Goal: Task Accomplishment & Management: Use online tool/utility

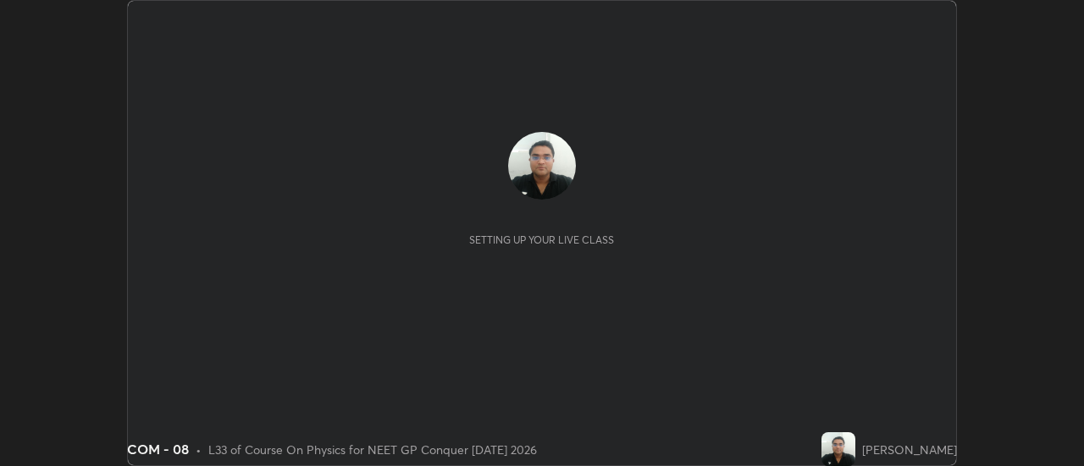
scroll to position [466, 1084]
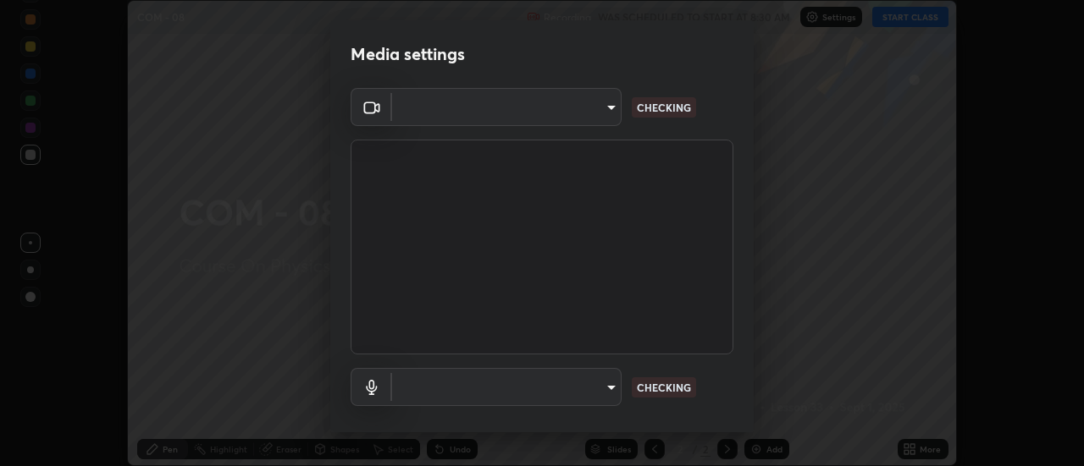
type input "6b20510400c661f13905172a847429c82f5b2d511b6c6cd18f7fa83b3b8a252b"
type input "default"
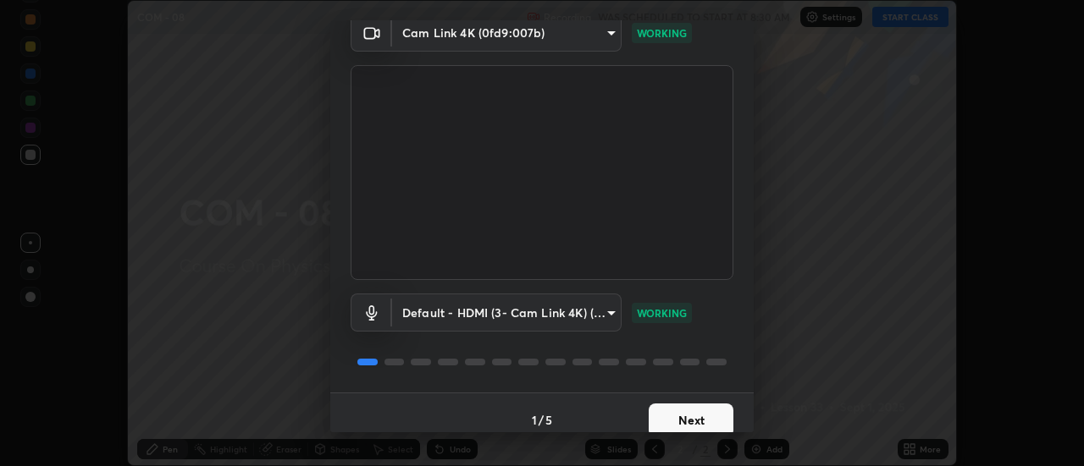
scroll to position [89, 0]
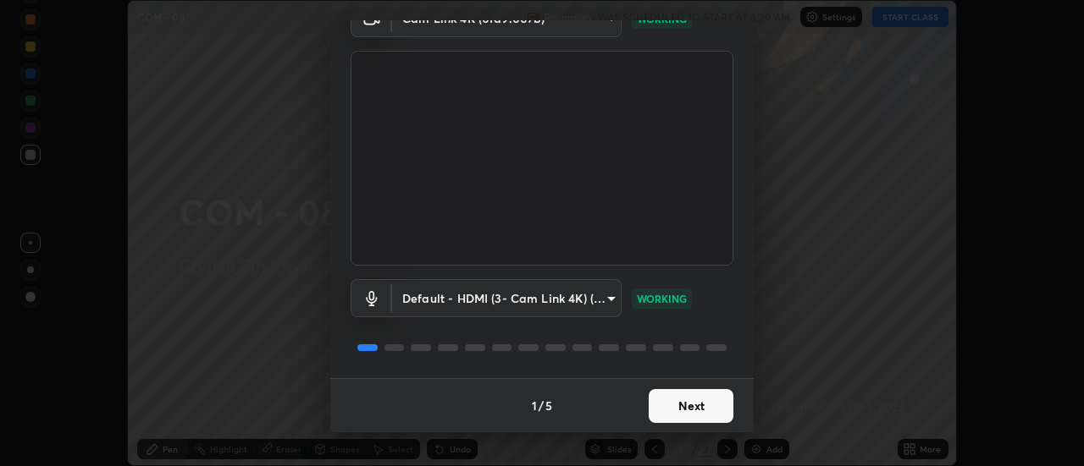
click at [660, 411] on button "Next" at bounding box center [691, 406] width 85 height 34
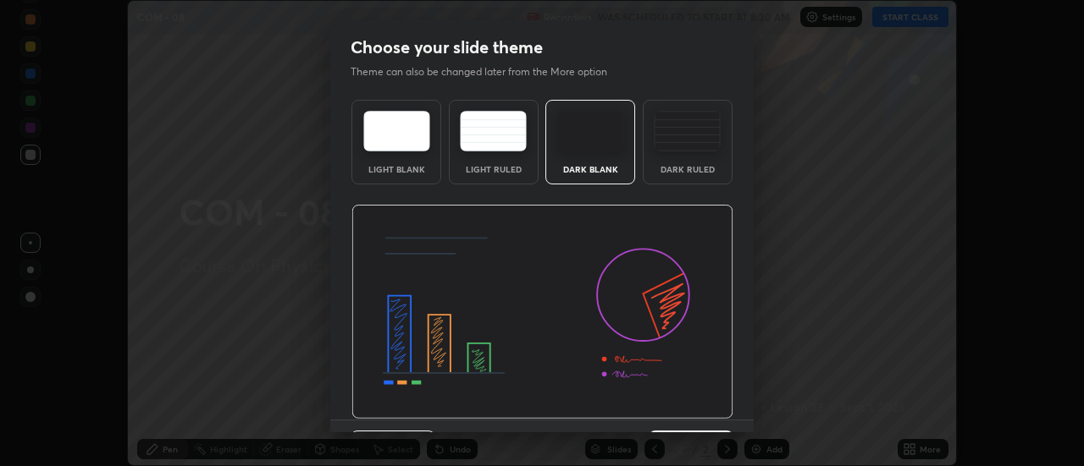
click at [665, 407] on img at bounding box center [542, 312] width 382 height 215
click at [667, 410] on img at bounding box center [542, 312] width 382 height 215
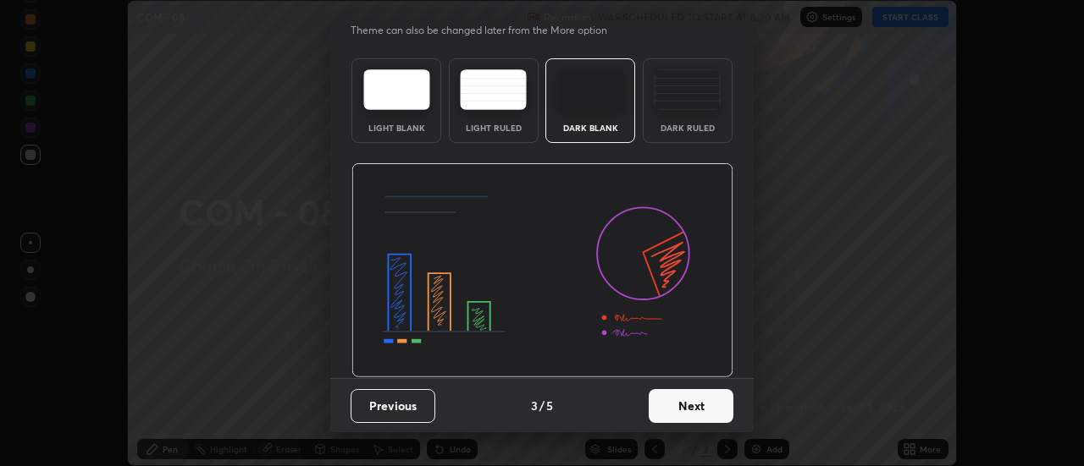
click at [677, 415] on button "Next" at bounding box center [691, 406] width 85 height 34
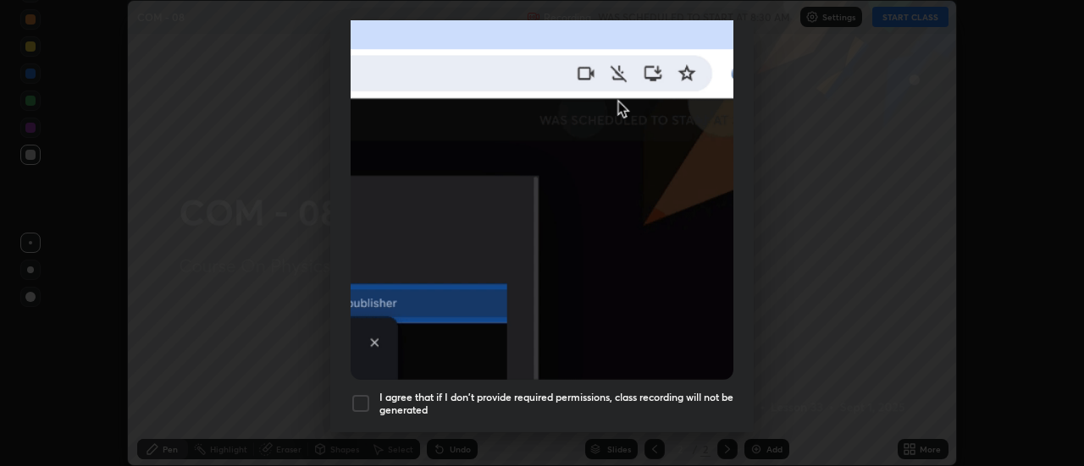
click at [363, 395] on div at bounding box center [361, 404] width 20 height 20
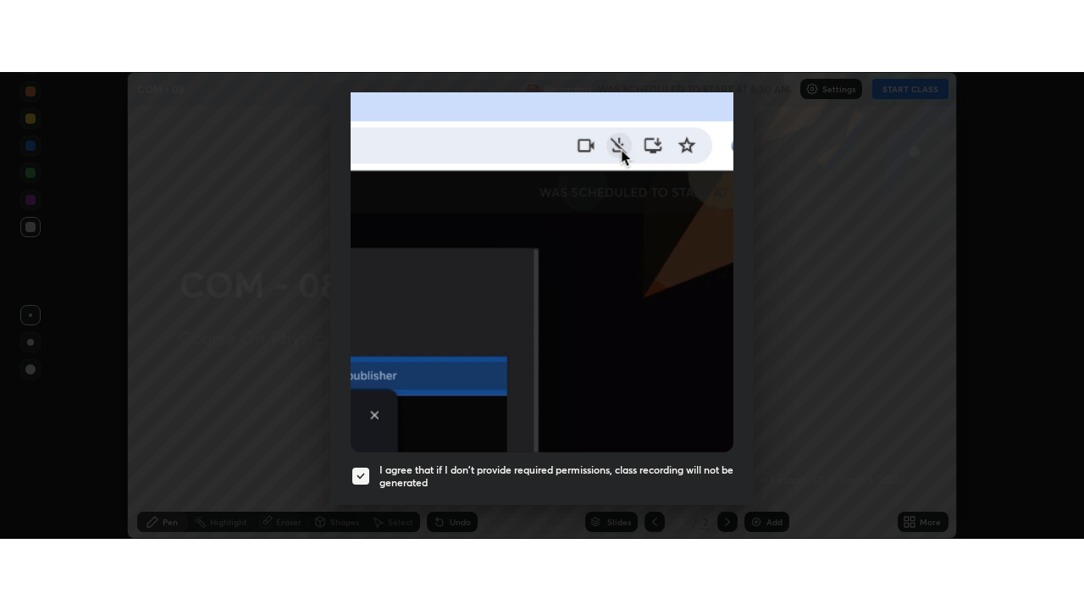
scroll to position [434, 0]
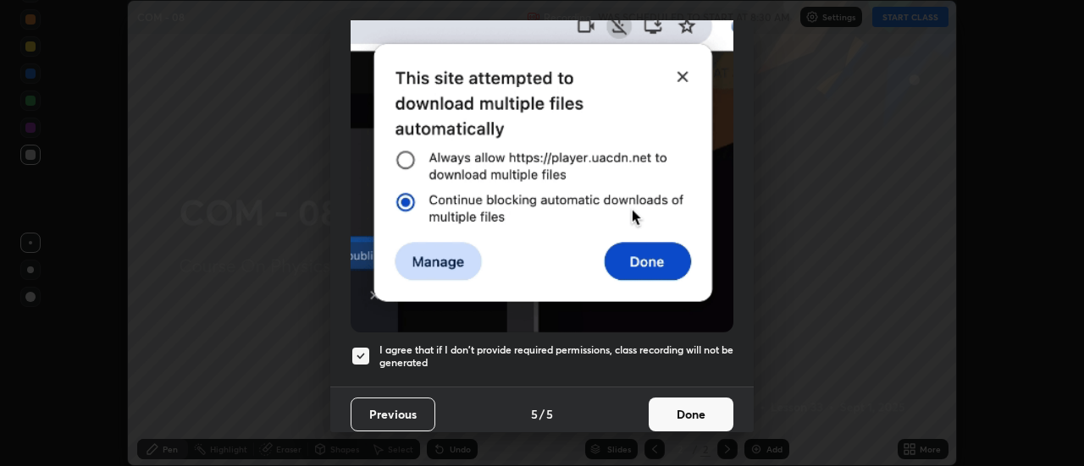
click at [665, 400] on button "Done" at bounding box center [691, 415] width 85 height 34
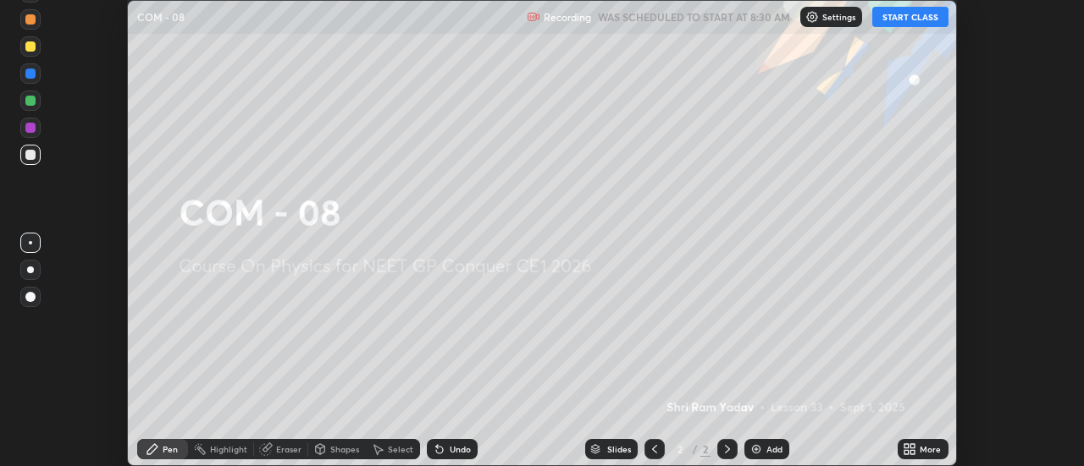
click at [908, 15] on button "START CLASS" at bounding box center [910, 17] width 76 height 20
click at [916, 450] on icon at bounding box center [909, 450] width 14 height 14
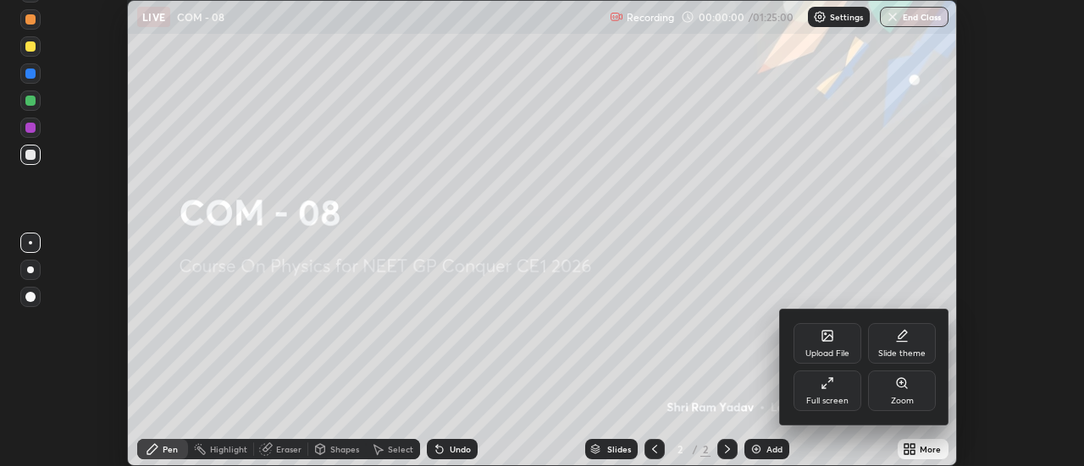
click at [839, 400] on div "Full screen" at bounding box center [827, 401] width 42 height 8
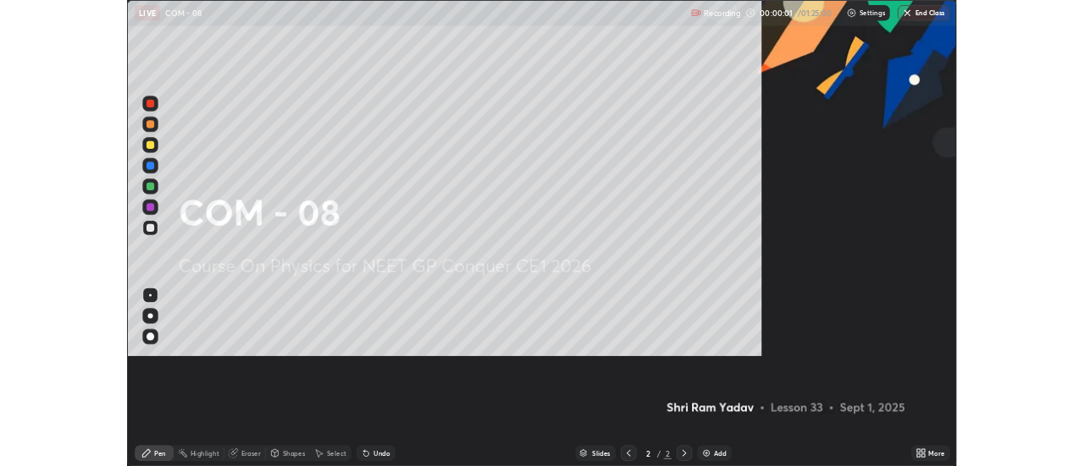
scroll to position [610, 1084]
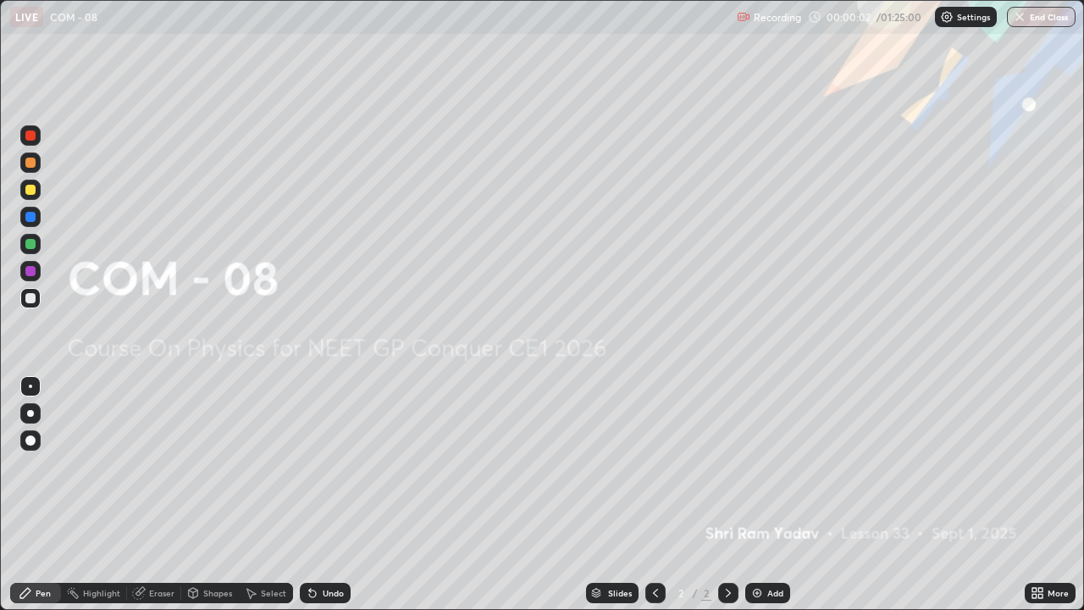
click at [770, 466] on div "Add" at bounding box center [767, 592] width 45 height 20
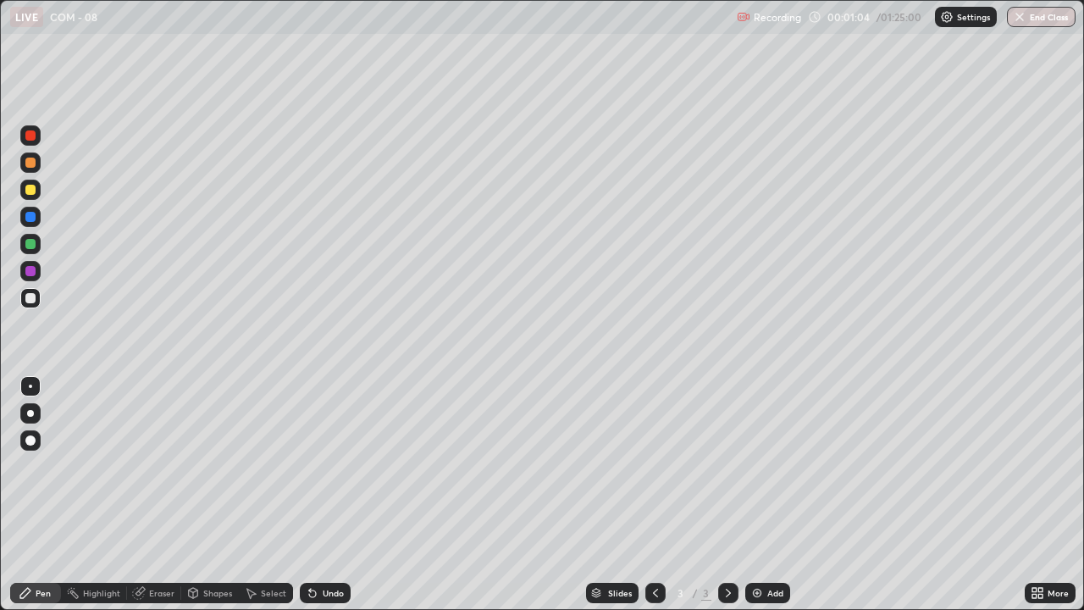
click at [34, 160] on div at bounding box center [30, 162] width 10 height 10
click at [323, 466] on div "Undo" at bounding box center [333, 592] width 21 height 8
click at [315, 466] on icon at bounding box center [313, 593] width 14 height 14
click at [319, 466] on div "Undo" at bounding box center [325, 592] width 51 height 20
click at [333, 466] on div "Undo" at bounding box center [333, 592] width 21 height 8
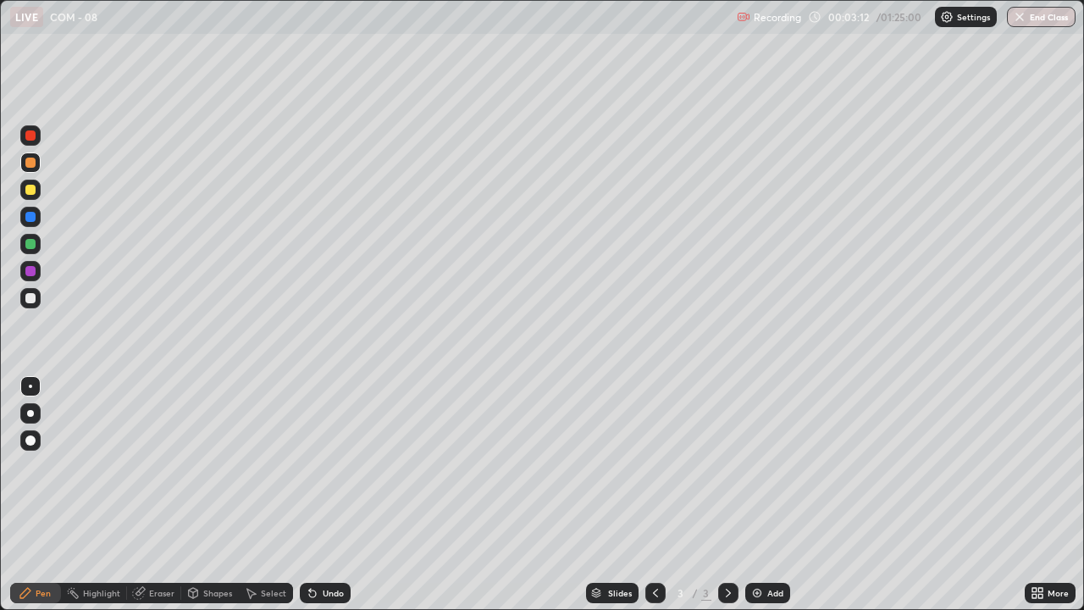
click at [330, 466] on div "Undo" at bounding box center [333, 592] width 21 height 8
click at [753, 466] on img at bounding box center [757, 593] width 14 height 14
click at [31, 301] on div at bounding box center [30, 298] width 10 height 10
click at [765, 466] on div "Add" at bounding box center [767, 592] width 45 height 20
click at [30, 163] on div at bounding box center [30, 162] width 10 height 10
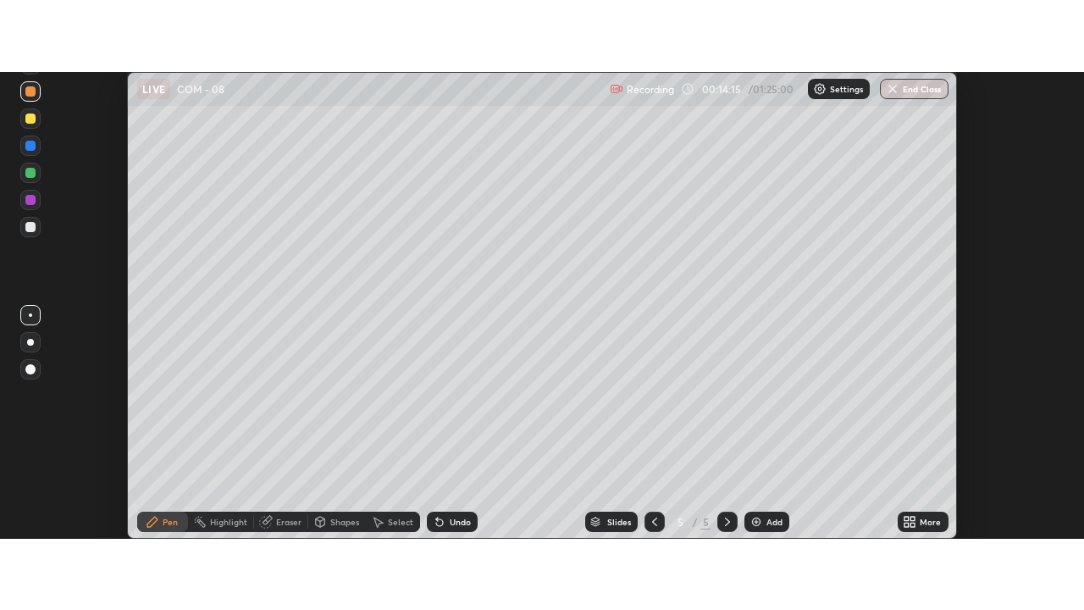
scroll to position [84196, 83579]
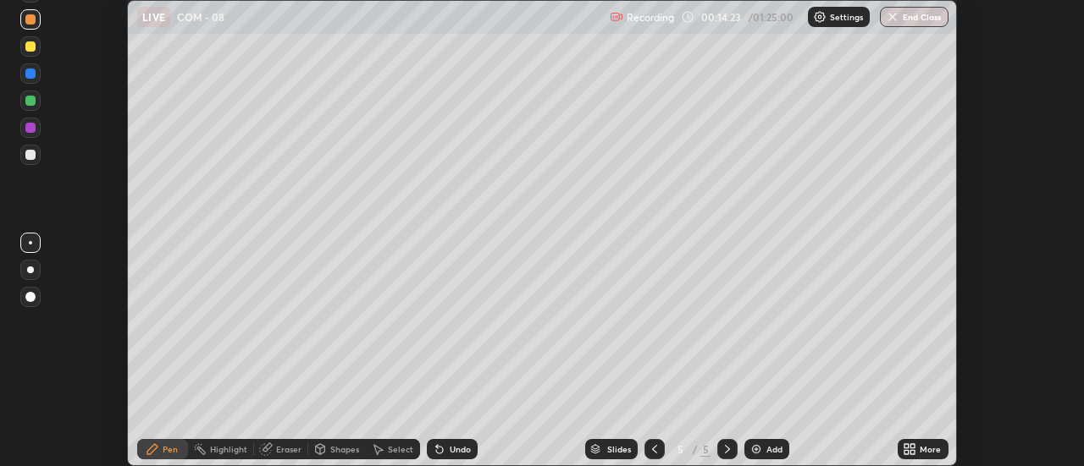
click at [916, 450] on icon at bounding box center [909, 450] width 14 height 14
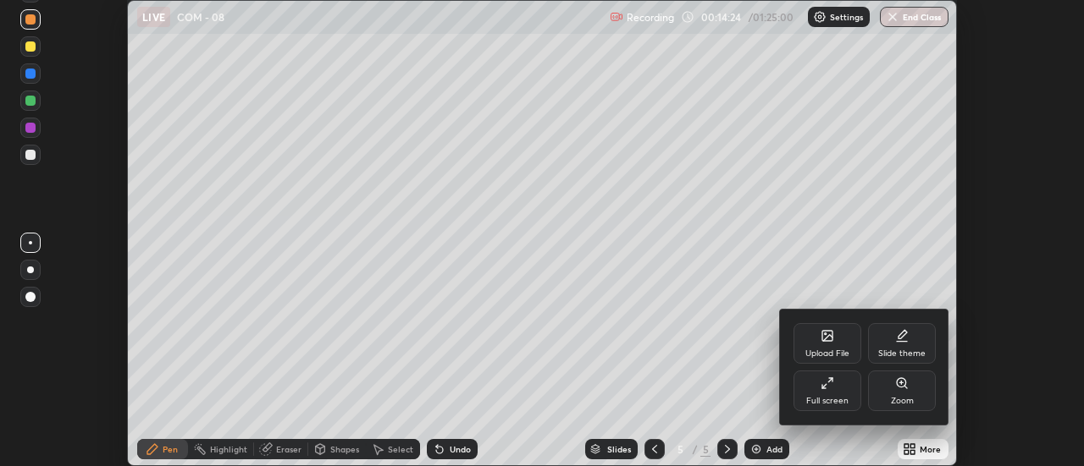
click at [832, 391] on div "Full screen" at bounding box center [827, 391] width 68 height 41
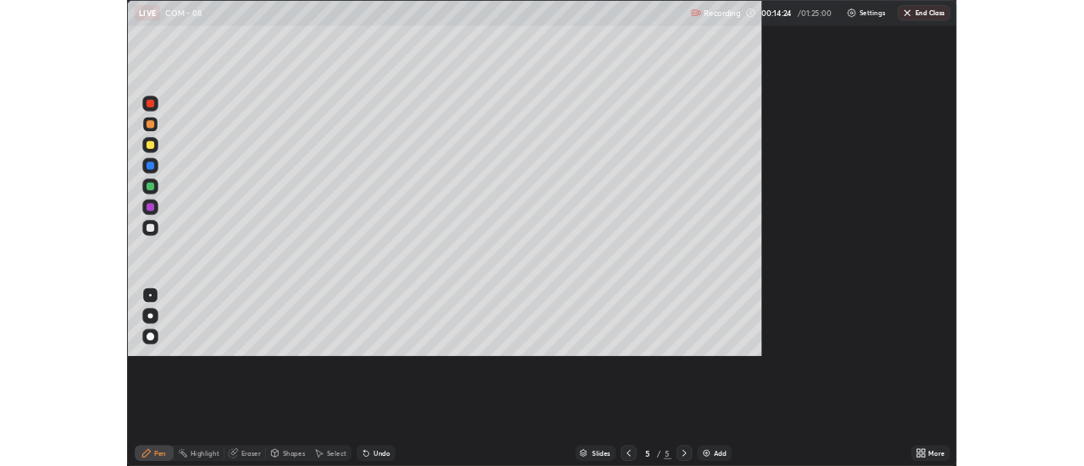
scroll to position [610, 1084]
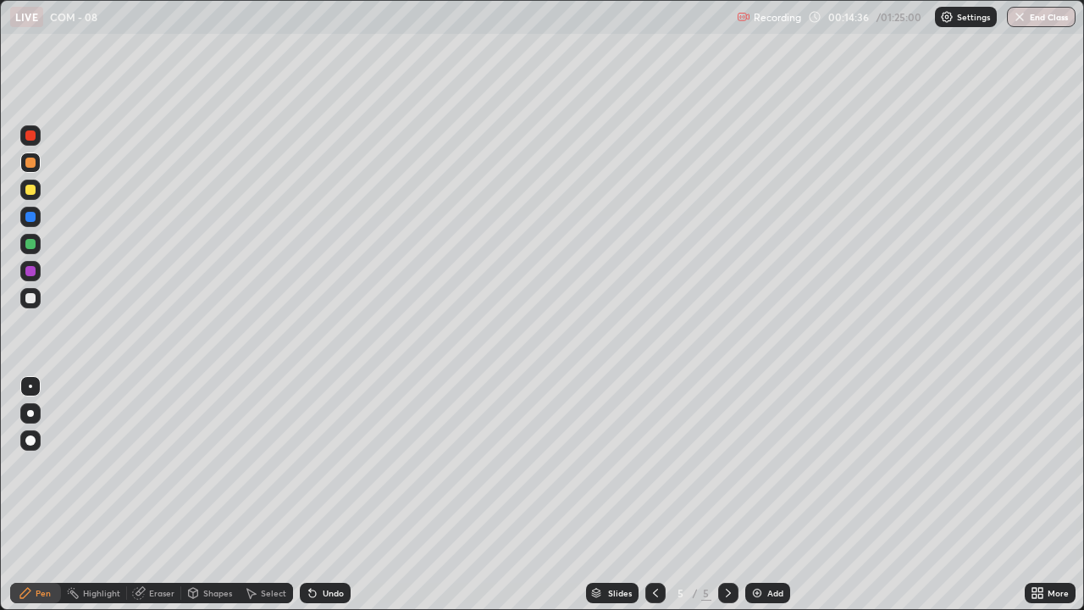
click at [35, 301] on div at bounding box center [30, 298] width 20 height 20
click at [36, 163] on div at bounding box center [30, 162] width 20 height 20
click at [25, 301] on div at bounding box center [30, 298] width 20 height 20
click at [323, 466] on div "Undo" at bounding box center [333, 592] width 21 height 8
click at [761, 466] on img at bounding box center [757, 593] width 14 height 14
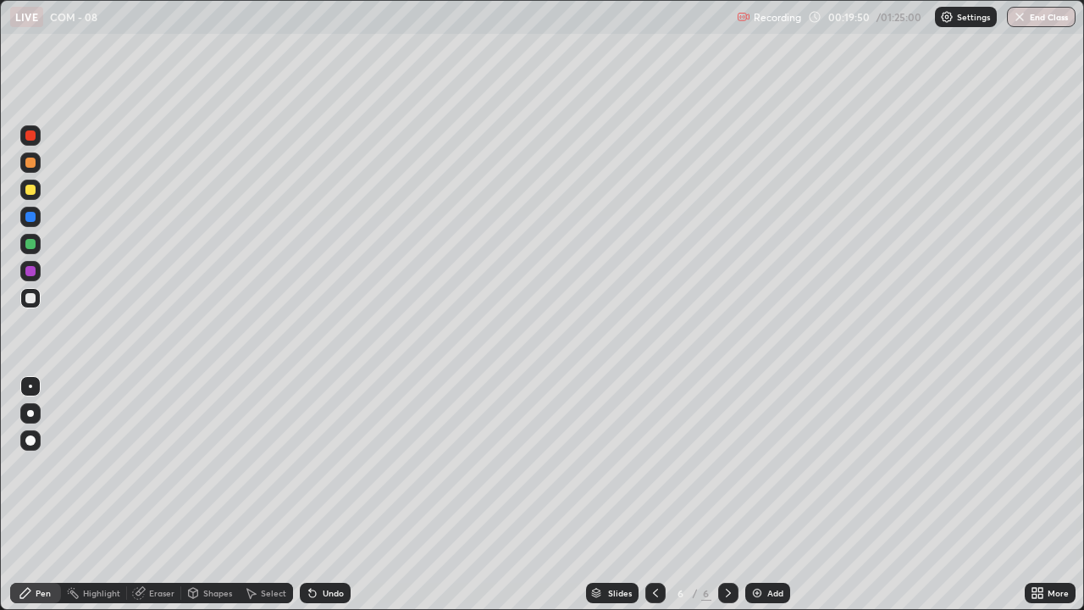
click at [323, 466] on div "Undo" at bounding box center [325, 592] width 51 height 20
click at [318, 466] on div "Undo" at bounding box center [325, 592] width 51 height 20
click at [32, 190] on div at bounding box center [30, 190] width 10 height 10
click at [30, 295] on div at bounding box center [30, 298] width 10 height 10
click at [761, 466] on img at bounding box center [757, 593] width 14 height 14
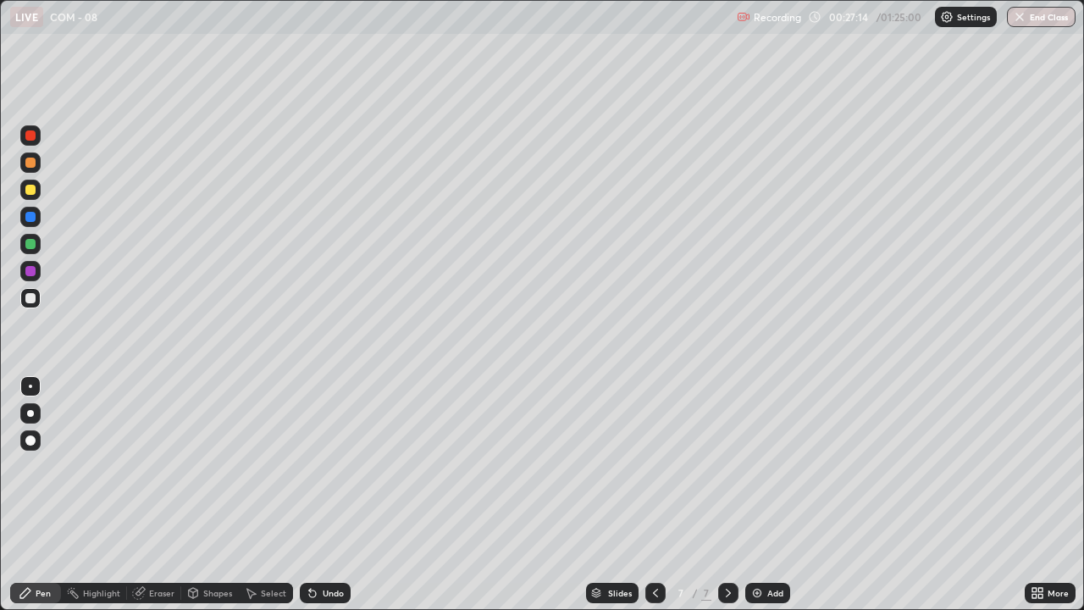
click at [34, 165] on div at bounding box center [30, 162] width 10 height 10
click at [33, 305] on div at bounding box center [30, 298] width 20 height 20
click at [327, 466] on div "Undo" at bounding box center [333, 592] width 21 height 8
click at [330, 466] on div "Undo" at bounding box center [333, 592] width 21 height 8
click at [332, 466] on div "Undo" at bounding box center [333, 592] width 21 height 8
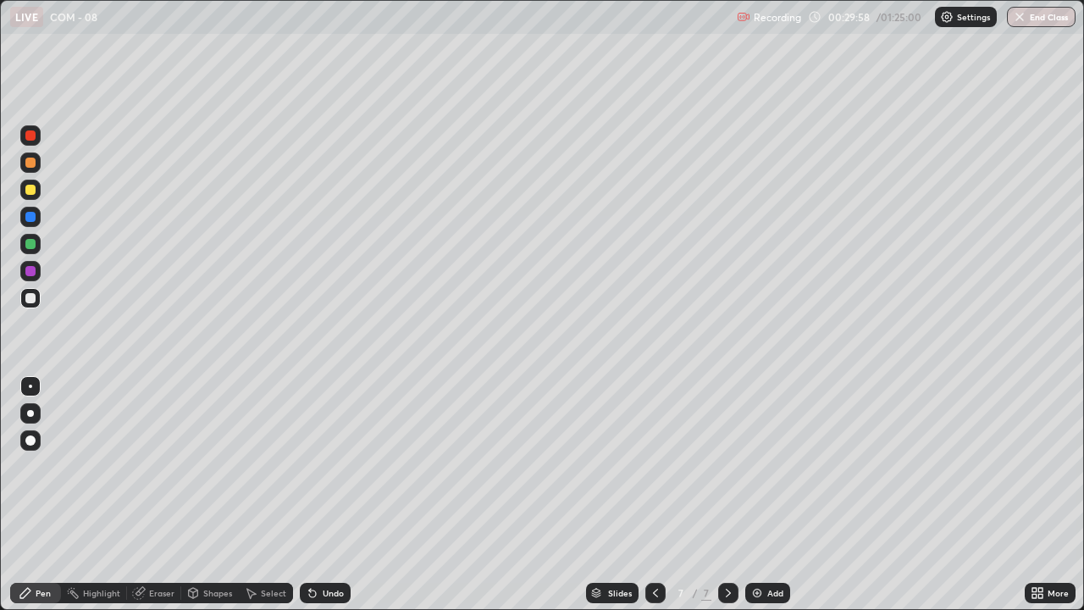
click at [319, 466] on div "Undo" at bounding box center [325, 592] width 51 height 20
click at [750, 466] on img at bounding box center [757, 593] width 14 height 14
click at [1040, 466] on icon at bounding box center [1040, 595] width 4 height 4
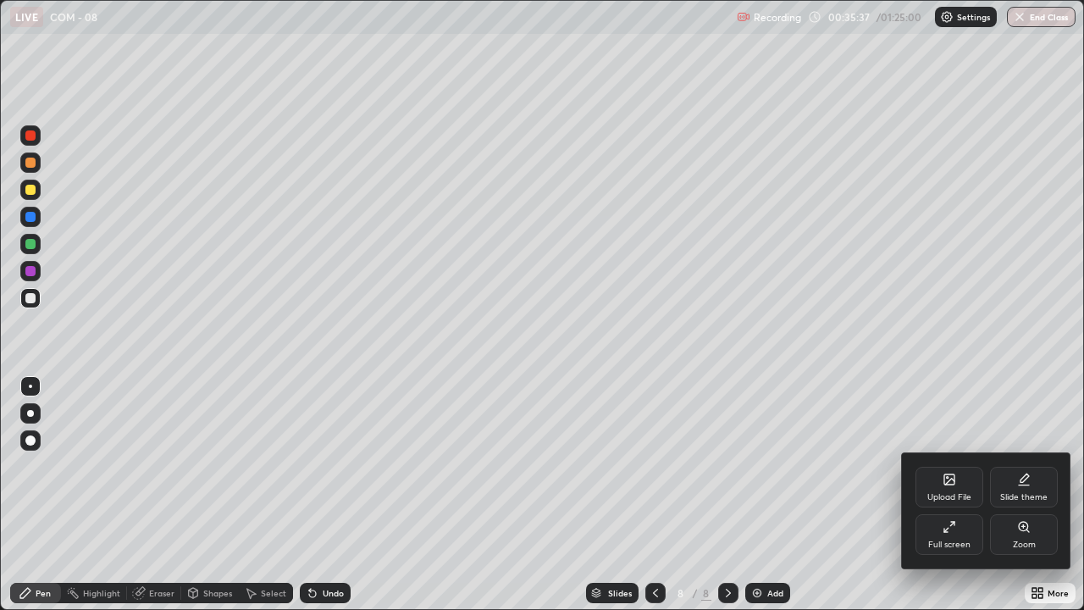
click at [935, 466] on div "Full screen" at bounding box center [949, 534] width 68 height 41
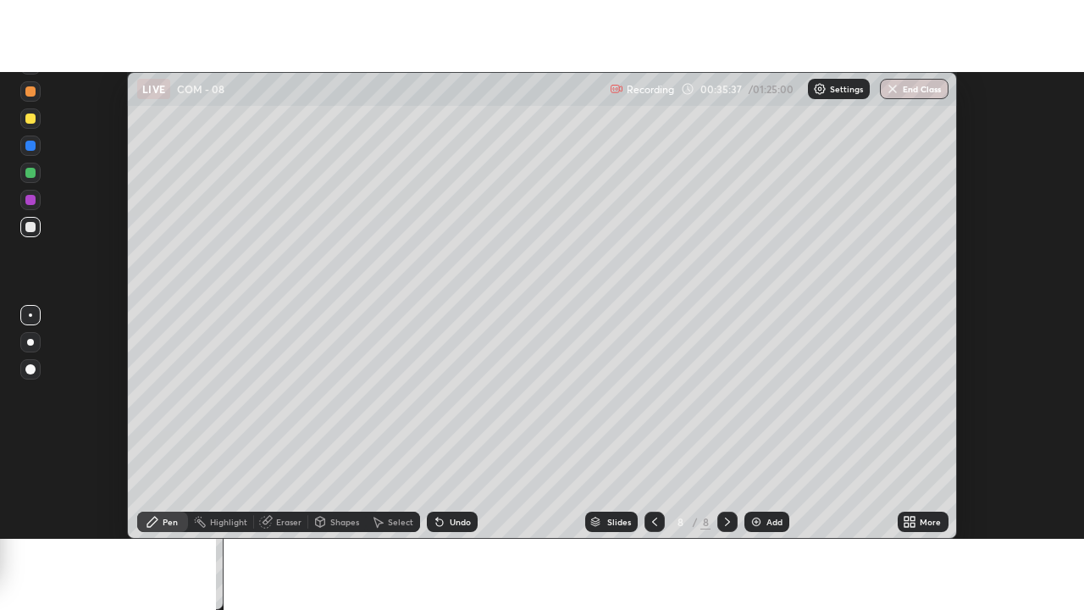
scroll to position [84196, 83579]
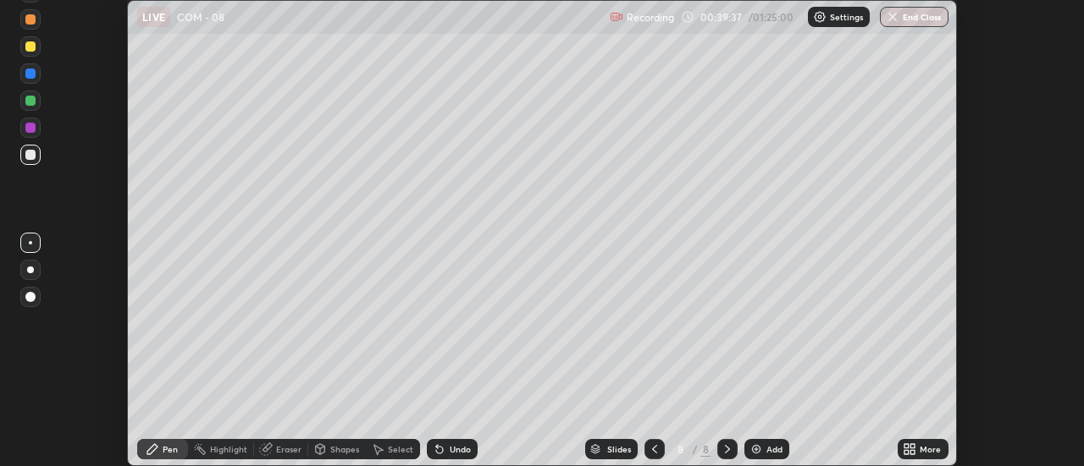
click at [913, 446] on icon at bounding box center [913, 446] width 4 height 4
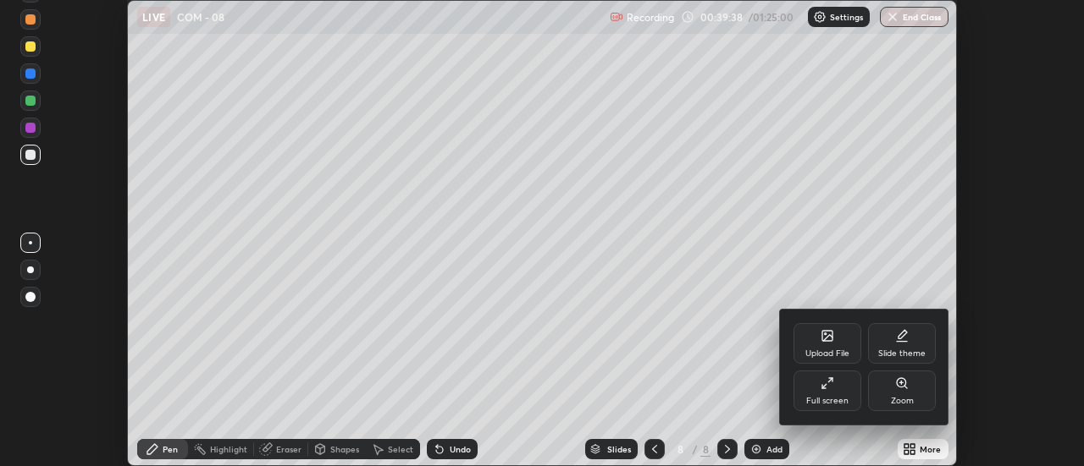
click at [835, 397] on div "Full screen" at bounding box center [827, 401] width 42 height 8
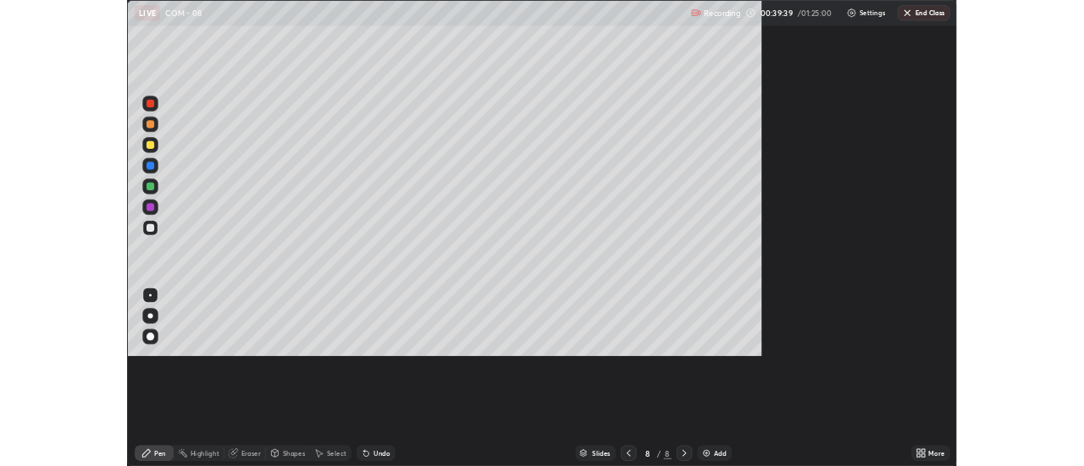
scroll to position [610, 1084]
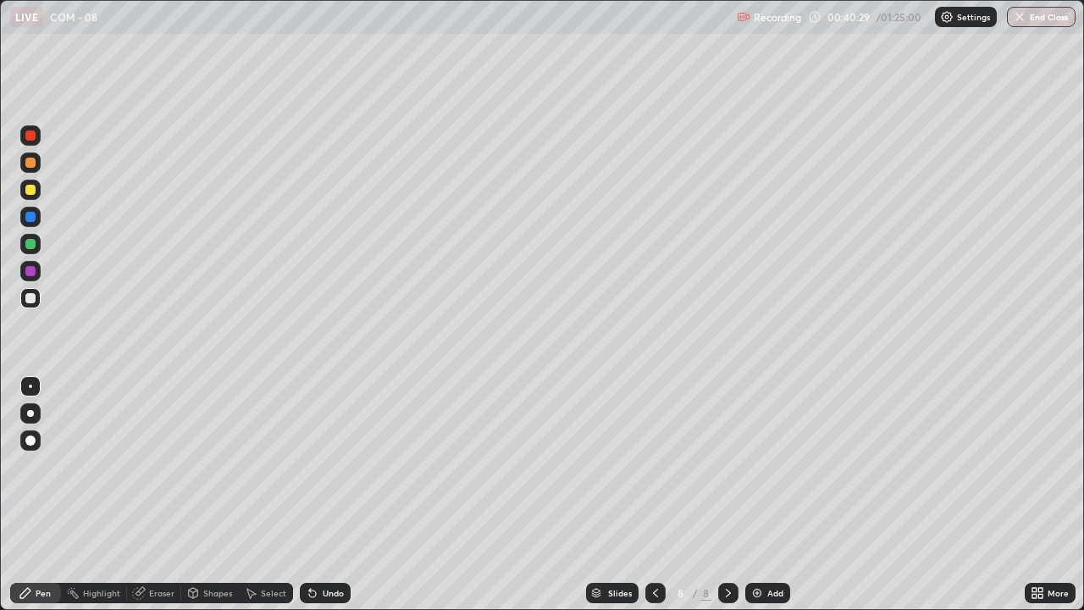
click at [30, 163] on div at bounding box center [30, 162] width 10 height 10
click at [28, 299] on div at bounding box center [30, 298] width 10 height 10
click at [318, 466] on div "Undo" at bounding box center [325, 592] width 51 height 20
click at [320, 466] on div "Undo" at bounding box center [325, 592] width 51 height 20
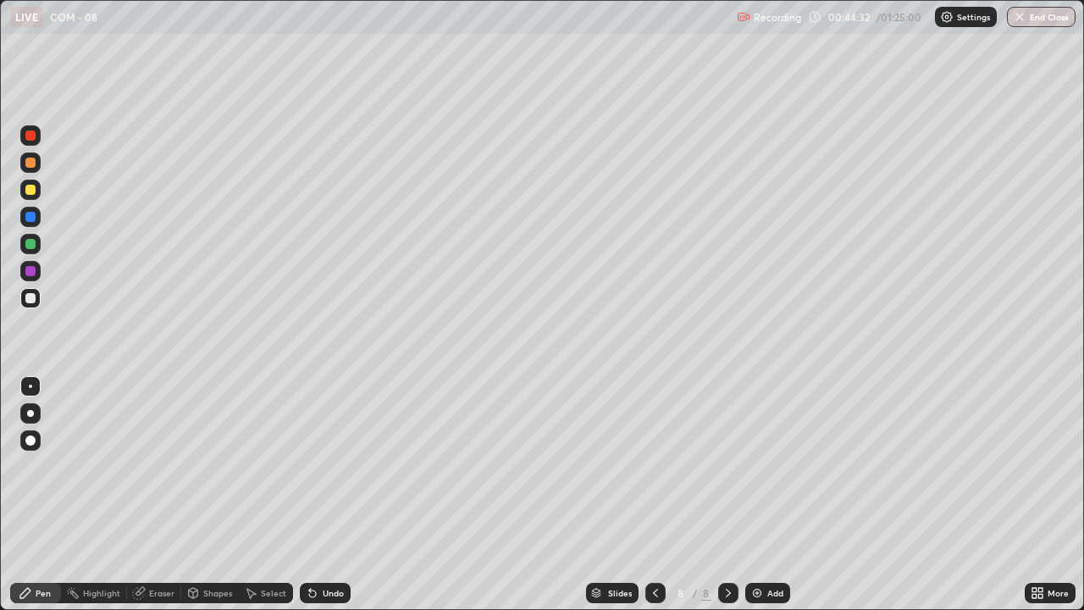
click at [328, 466] on div "Undo" at bounding box center [333, 592] width 21 height 8
click at [325, 466] on div "Undo" at bounding box center [333, 592] width 21 height 8
click at [29, 244] on div at bounding box center [30, 244] width 10 height 10
click at [28, 220] on div at bounding box center [30, 217] width 10 height 10
click at [328, 466] on div "Undo" at bounding box center [333, 592] width 21 height 8
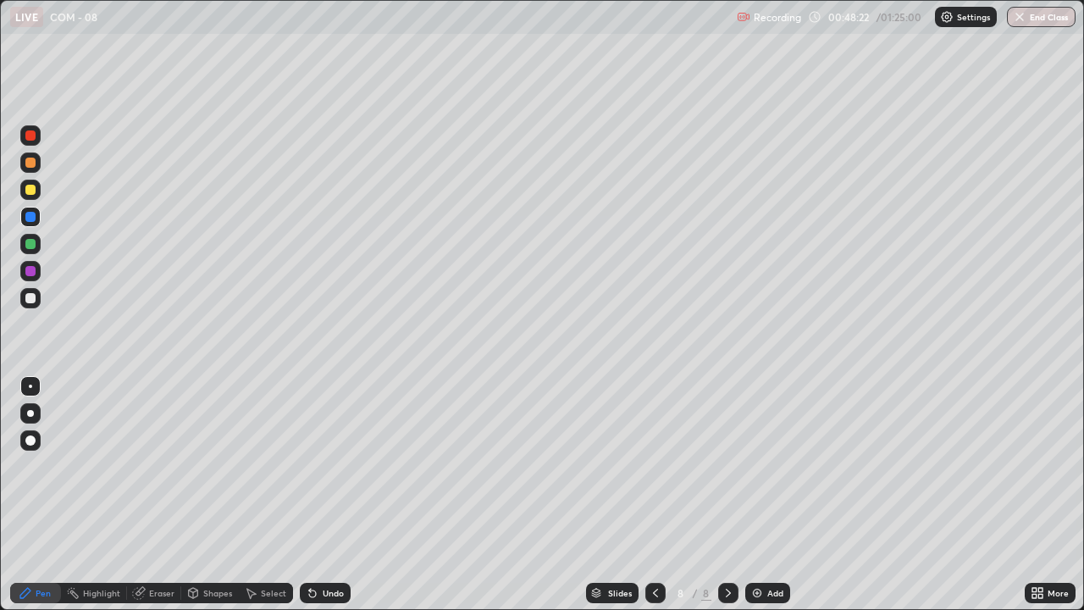
click at [330, 466] on div "Undo" at bounding box center [333, 592] width 21 height 8
click at [32, 301] on div at bounding box center [30, 298] width 10 height 10
click at [331, 466] on div "Undo" at bounding box center [333, 592] width 21 height 8
click at [1040, 466] on icon at bounding box center [1040, 595] width 4 height 4
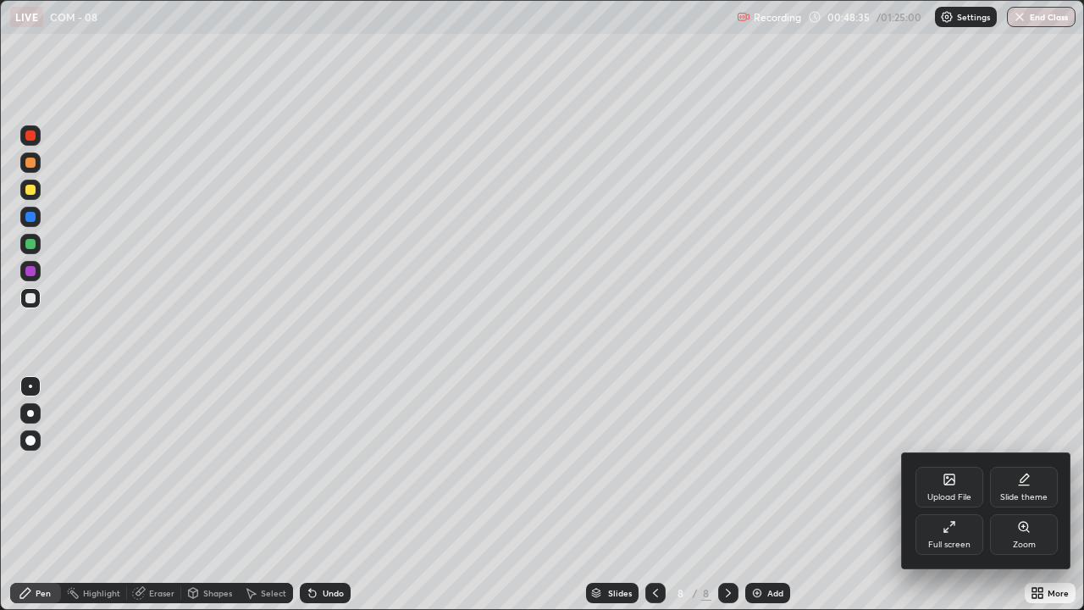
click at [949, 466] on div "Full screen" at bounding box center [949, 534] width 68 height 41
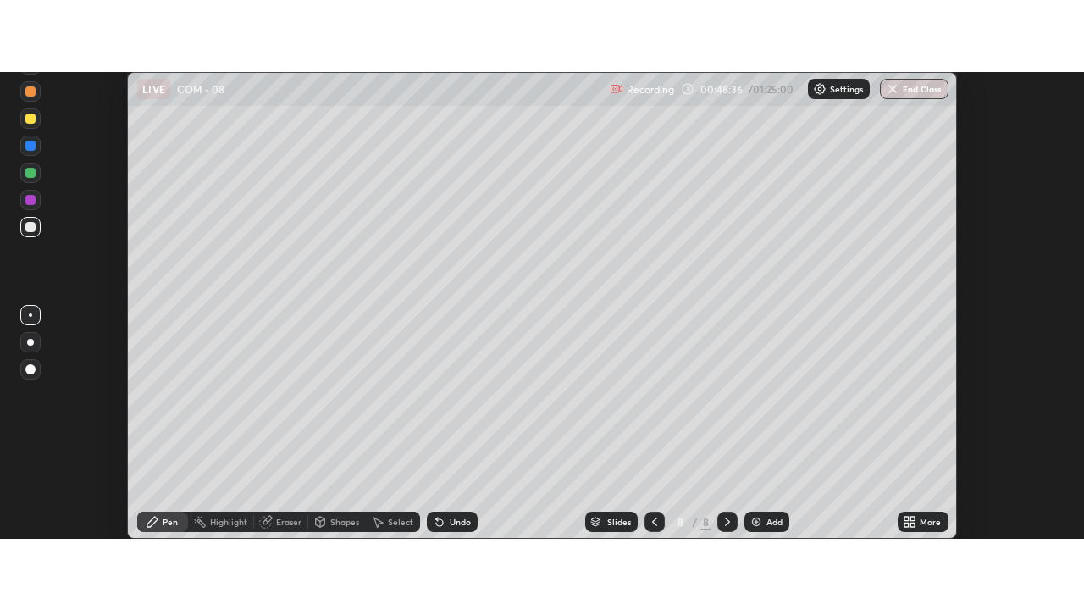
scroll to position [84196, 83579]
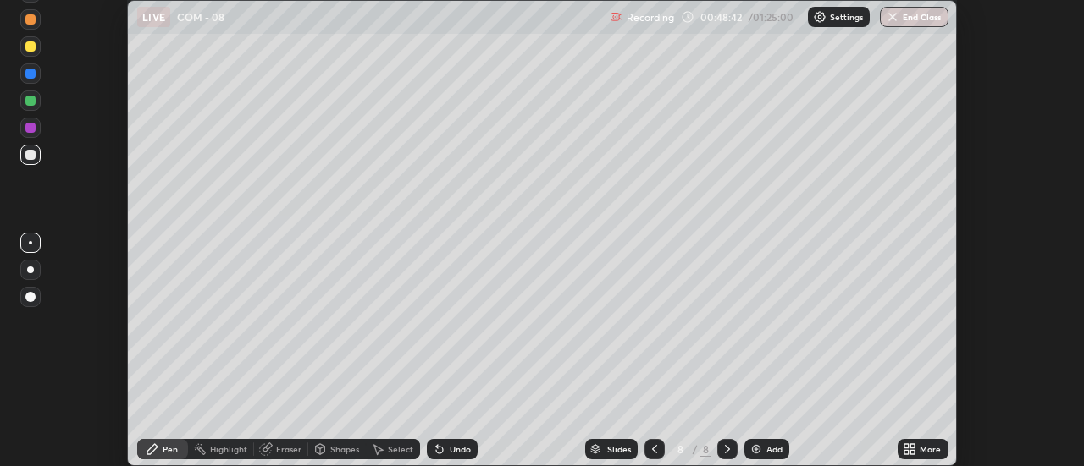
click at [450, 452] on div "Undo" at bounding box center [460, 449] width 21 height 8
click at [918, 450] on div "More" at bounding box center [922, 449] width 51 height 20
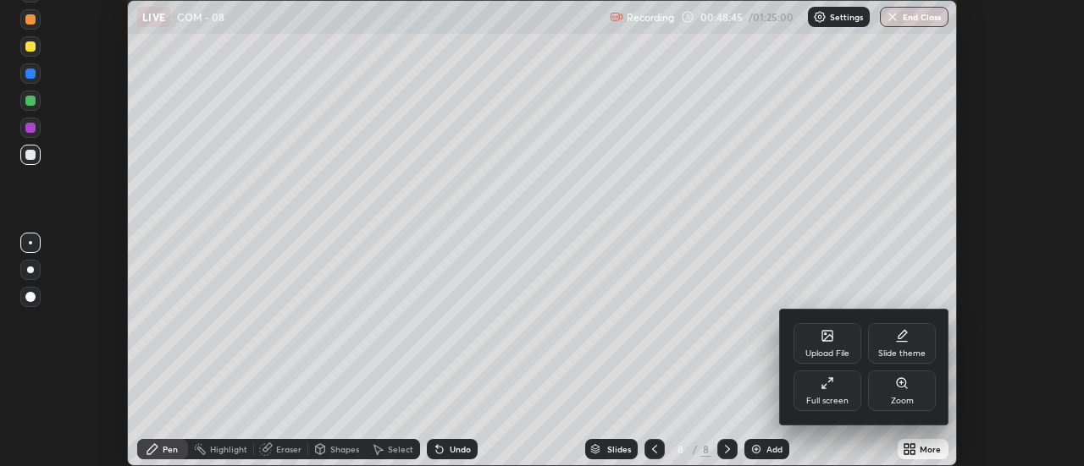
click at [896, 393] on div "Zoom" at bounding box center [902, 391] width 68 height 41
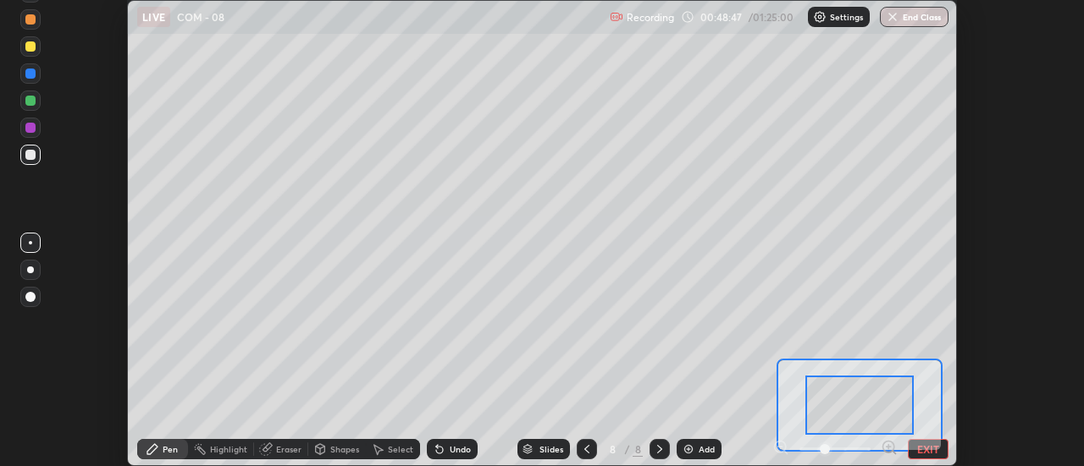
click at [888, 447] on icon at bounding box center [888, 447] width 4 height 0
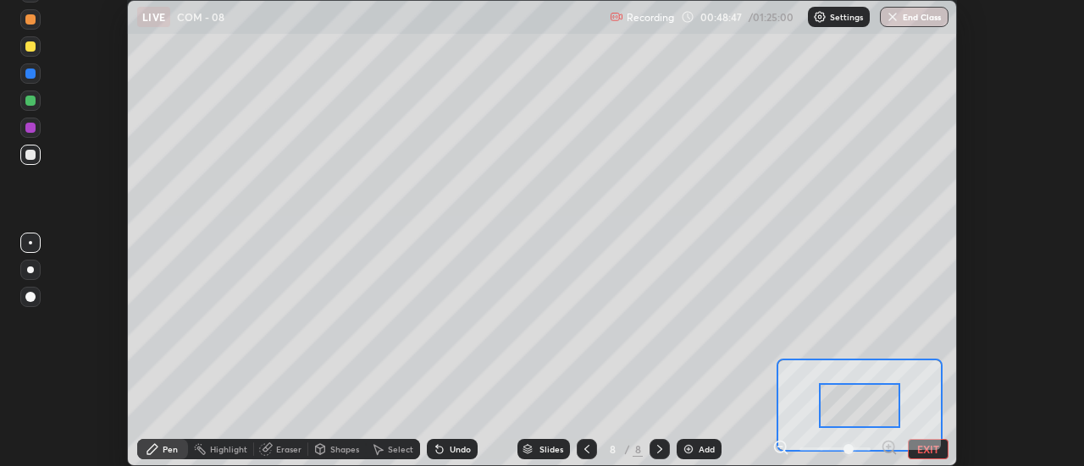
click at [888, 447] on icon at bounding box center [888, 447] width 4 height 0
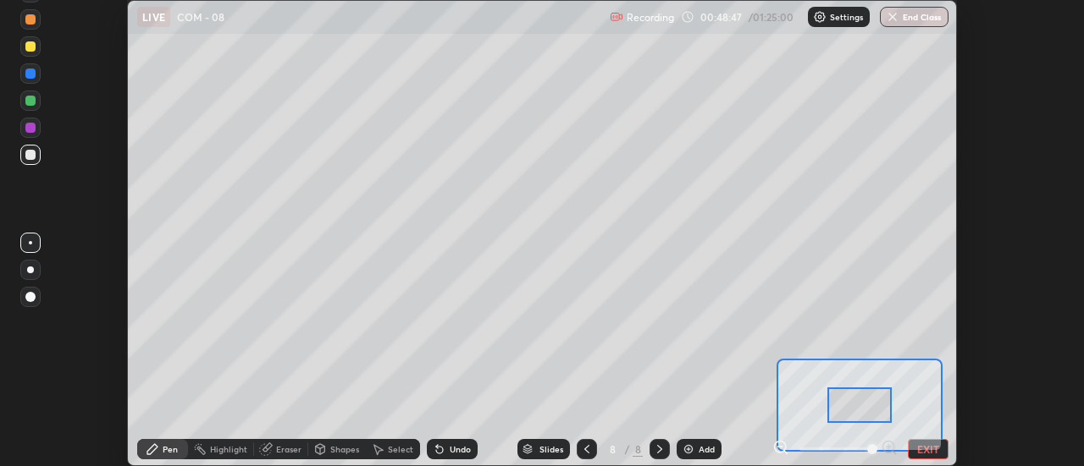
click at [889, 444] on div at bounding box center [834, 449] width 125 height 20
click at [779, 447] on icon at bounding box center [779, 447] width 4 height 0
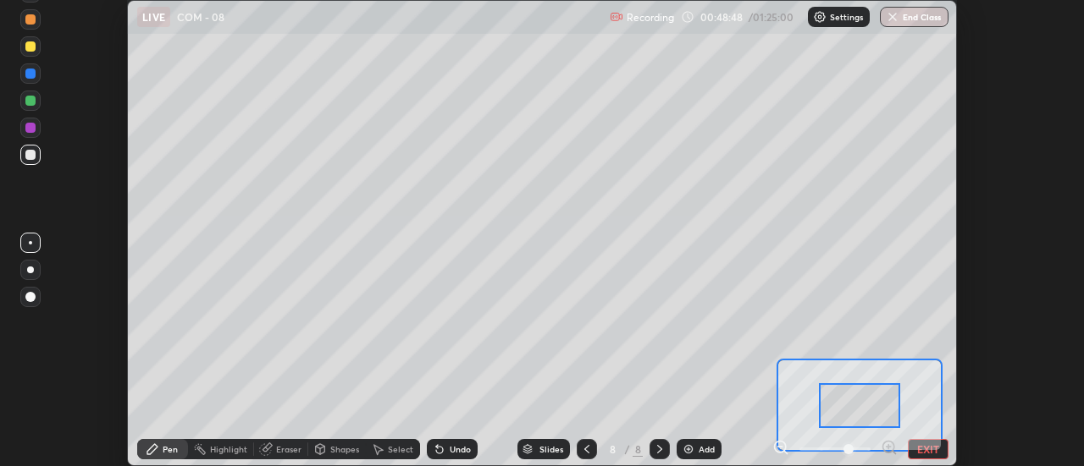
click at [779, 447] on icon at bounding box center [779, 447] width 4 height 0
click at [781, 444] on div at bounding box center [834, 449] width 125 height 20
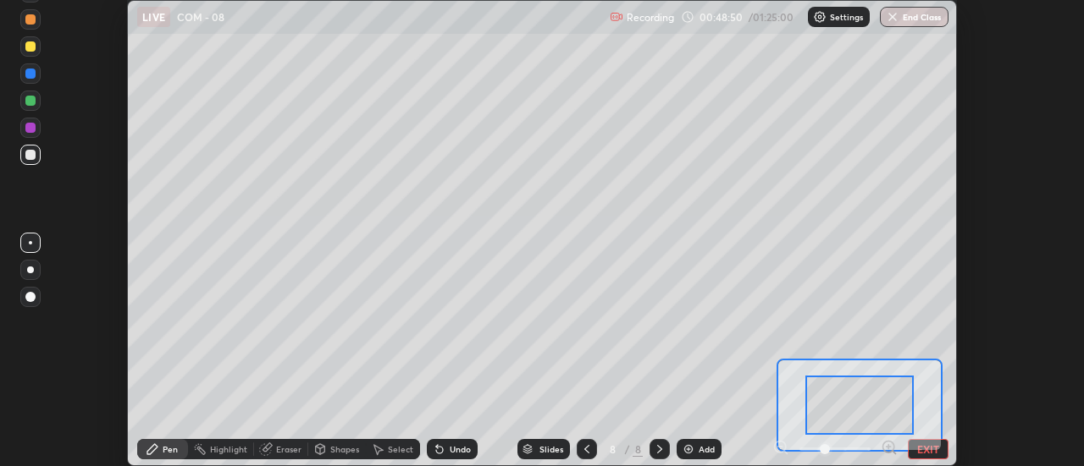
click at [915, 452] on button "EXIT" at bounding box center [928, 449] width 41 height 20
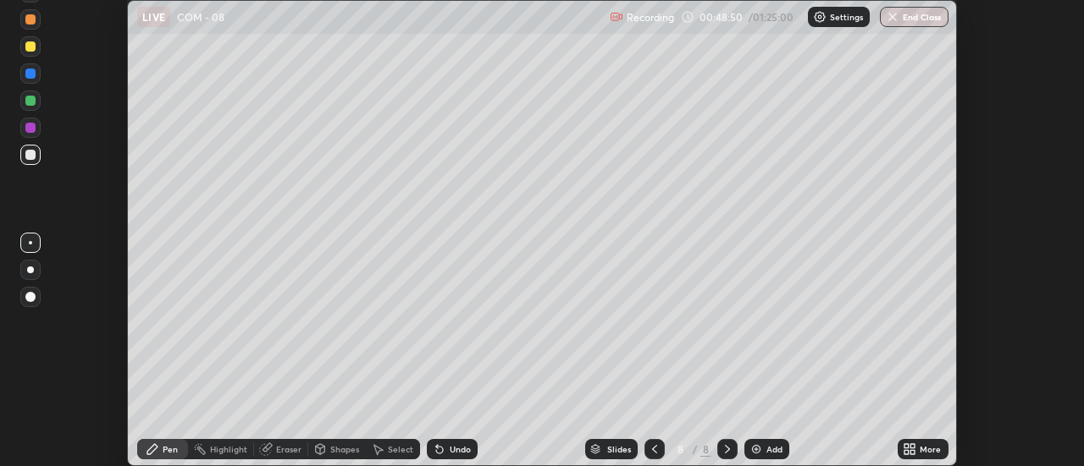
click at [926, 450] on div "More" at bounding box center [929, 449] width 21 height 8
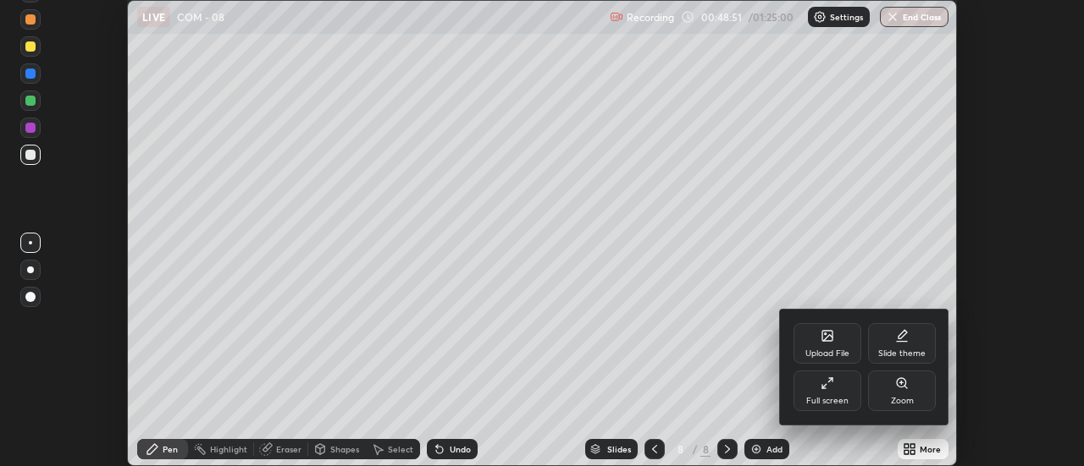
click at [835, 392] on div "Full screen" at bounding box center [827, 391] width 68 height 41
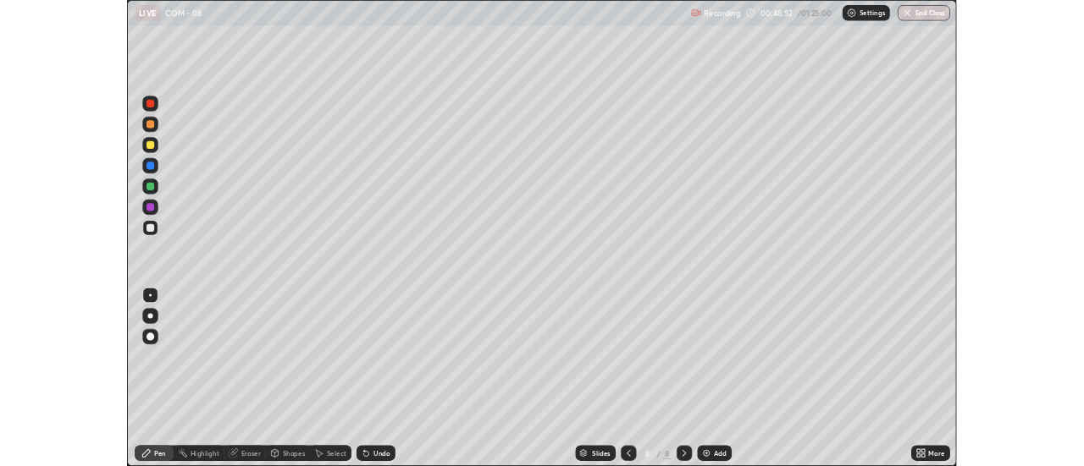
scroll to position [610, 1084]
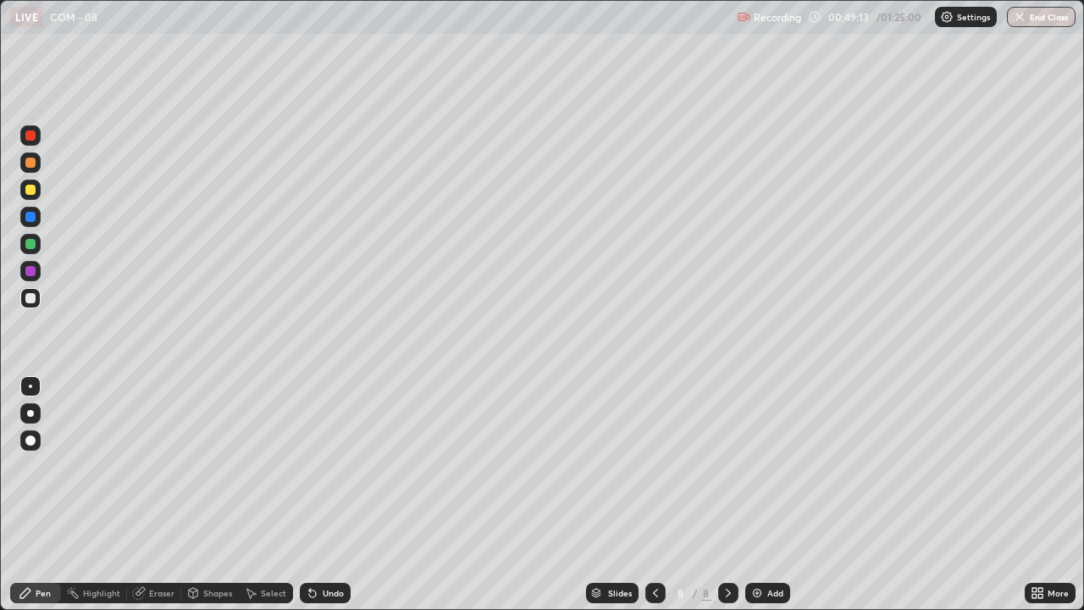
click at [1040, 466] on icon at bounding box center [1040, 590] width 4 height 4
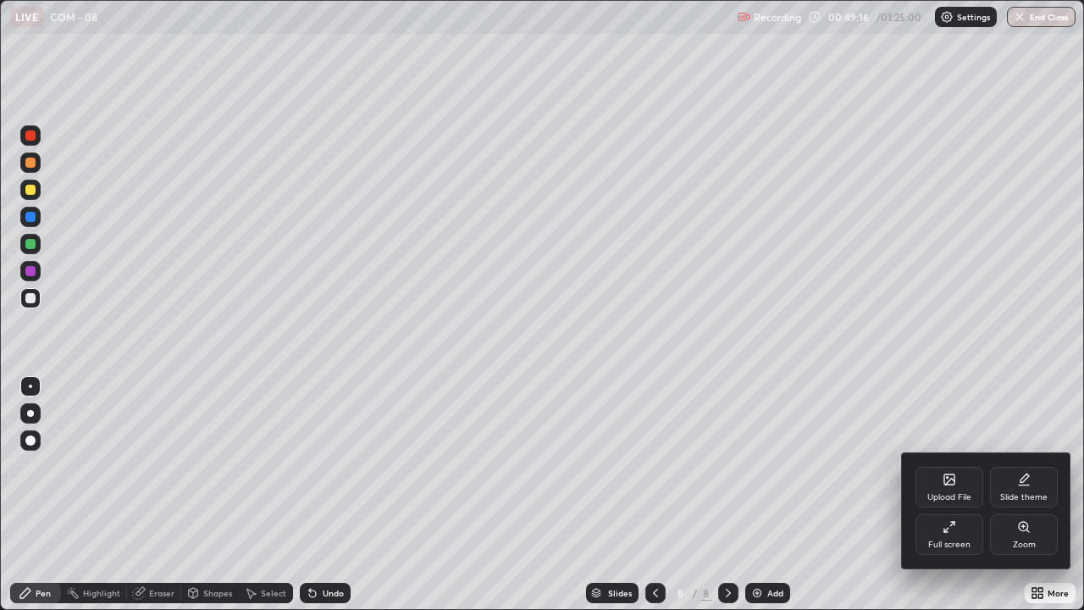
click at [963, 466] on div "Full screen" at bounding box center [949, 544] width 42 height 8
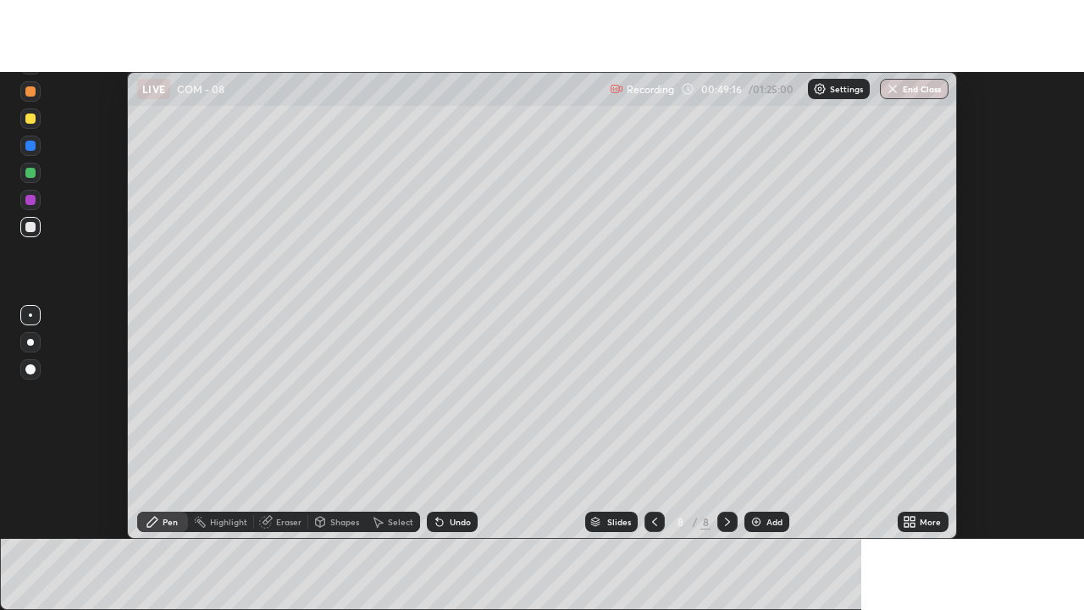
scroll to position [84196, 83579]
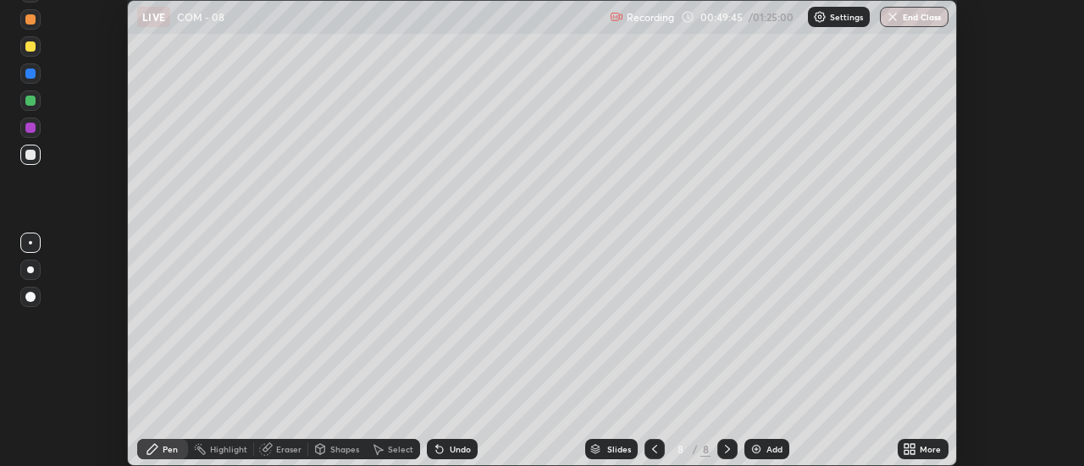
click at [30, 131] on div at bounding box center [30, 128] width 10 height 10
click at [30, 127] on div at bounding box center [30, 128] width 10 height 10
click at [31, 129] on div at bounding box center [30, 128] width 10 height 10
click at [21, 278] on div at bounding box center [30, 270] width 20 height 27
click at [28, 274] on div at bounding box center [30, 270] width 20 height 20
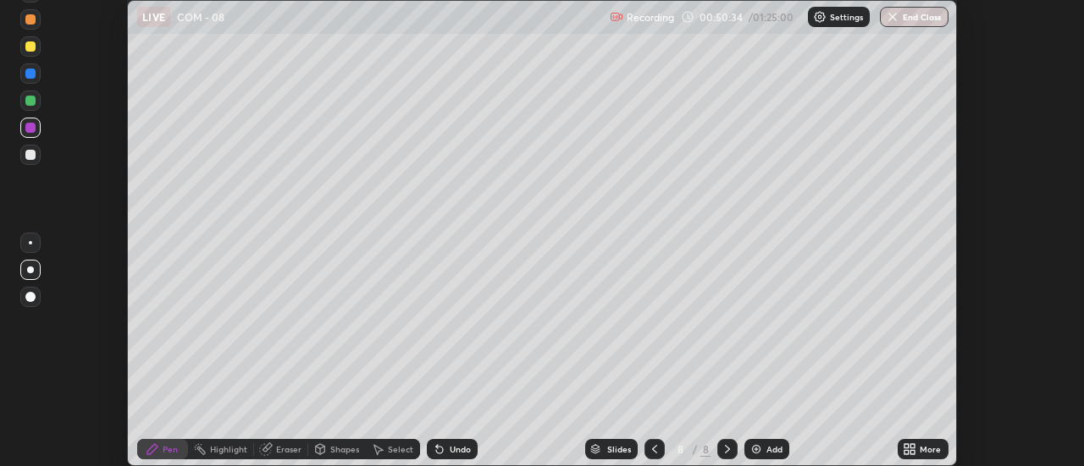
click at [30, 245] on div at bounding box center [30, 243] width 20 height 20
click at [452, 451] on div "Undo" at bounding box center [460, 449] width 21 height 8
click at [455, 450] on div "Undo" at bounding box center [460, 449] width 21 height 8
click at [454, 449] on div "Undo" at bounding box center [460, 449] width 21 height 8
click at [455, 450] on div "Undo" at bounding box center [460, 449] width 21 height 8
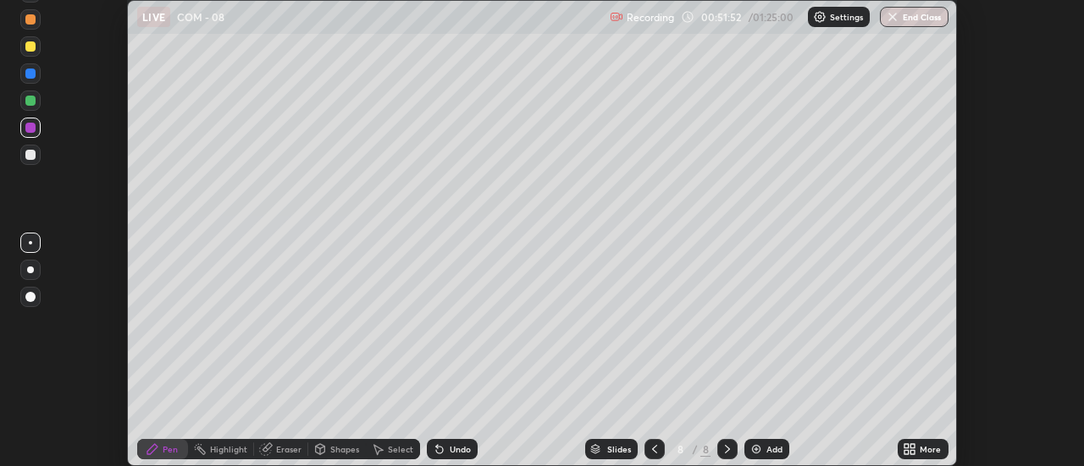
click at [456, 450] on div "Undo" at bounding box center [460, 449] width 21 height 8
click at [455, 452] on div "Undo" at bounding box center [460, 449] width 21 height 8
click at [450, 451] on div "Undo" at bounding box center [460, 449] width 21 height 8
click at [907, 446] on icon at bounding box center [906, 446] width 4 height 4
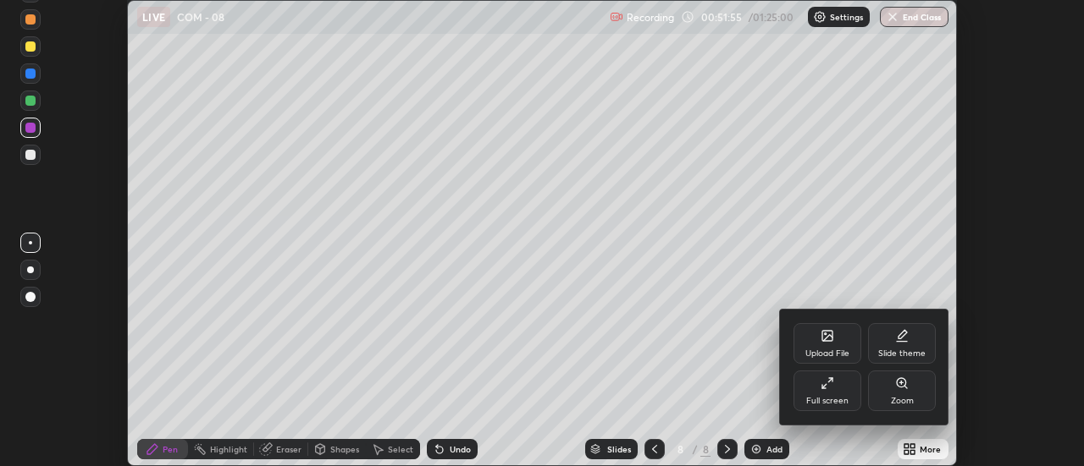
click at [838, 400] on div "Full screen" at bounding box center [827, 401] width 42 height 8
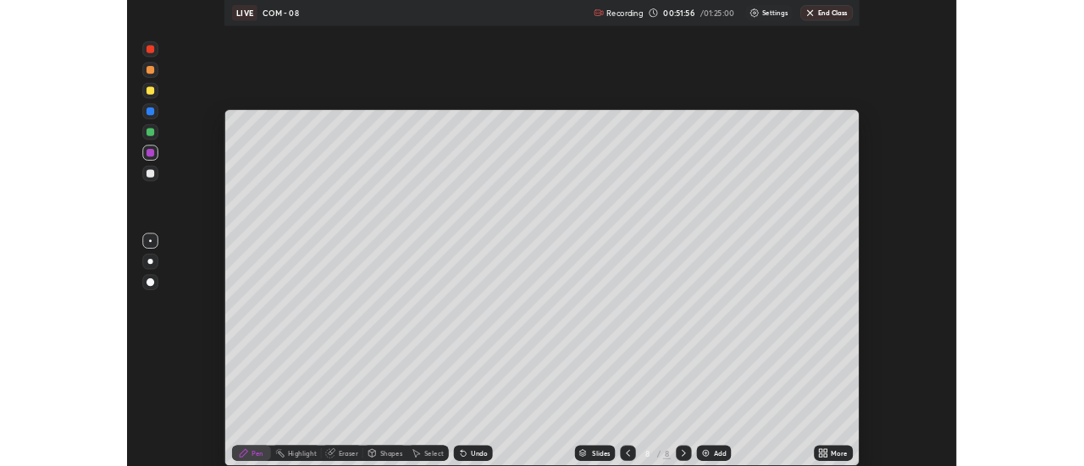
scroll to position [610, 1084]
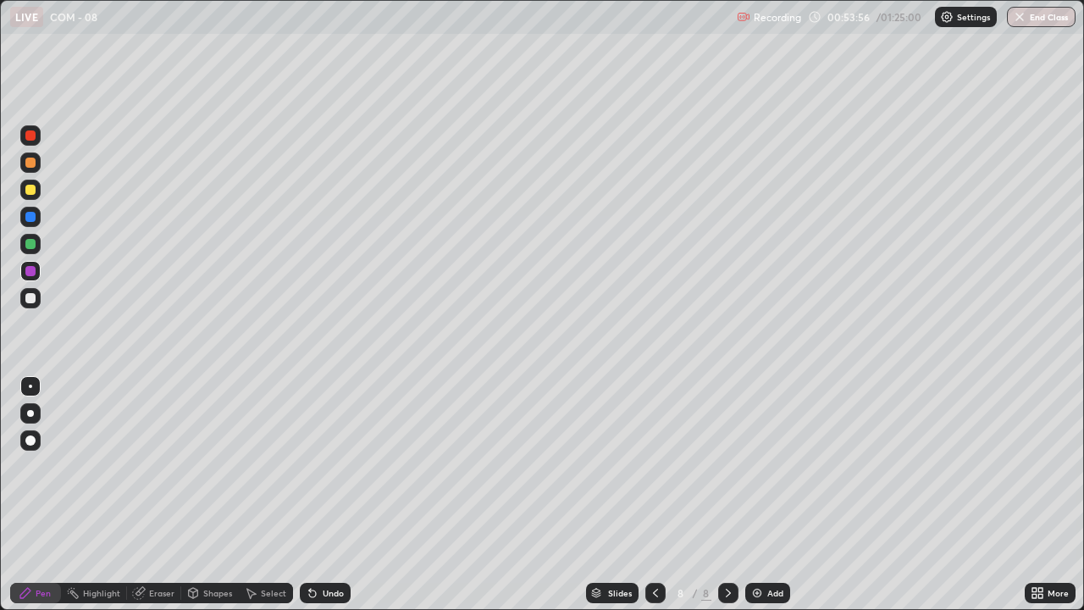
click at [323, 466] on div "Undo" at bounding box center [333, 592] width 21 height 8
click at [319, 466] on div "Undo" at bounding box center [325, 592] width 51 height 20
click at [317, 466] on div "Undo" at bounding box center [325, 592] width 51 height 20
click at [318, 466] on div "Undo" at bounding box center [325, 592] width 51 height 20
click at [759, 466] on img at bounding box center [757, 593] width 14 height 14
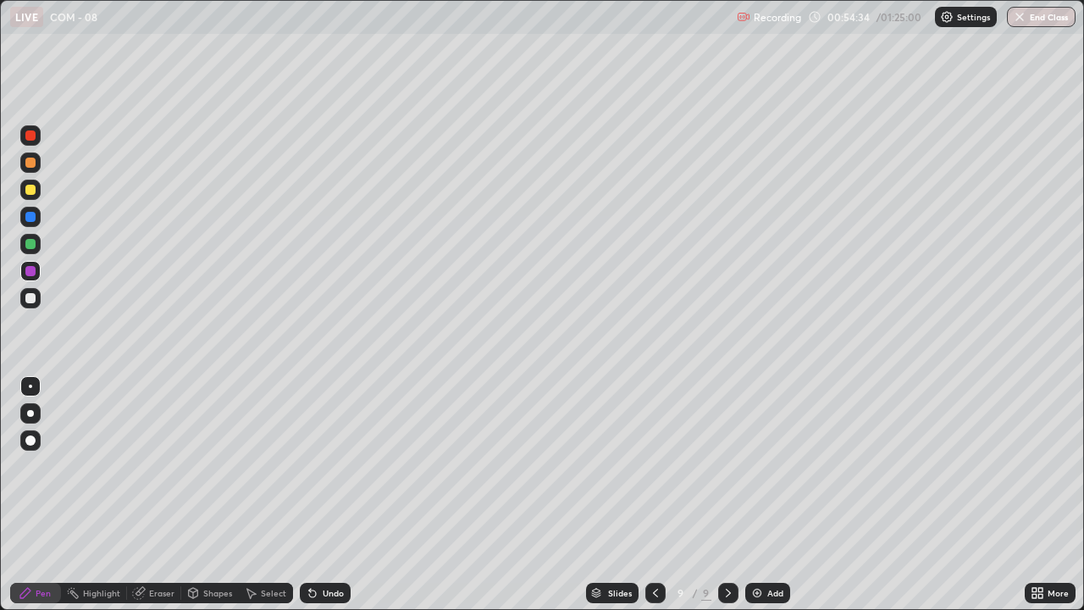
click at [30, 166] on div at bounding box center [30, 162] width 10 height 10
click at [337, 466] on div "Undo" at bounding box center [325, 592] width 51 height 20
click at [322, 466] on div "Undo" at bounding box center [325, 592] width 51 height 20
click at [324, 466] on div "Undo" at bounding box center [333, 592] width 21 height 8
click at [323, 466] on div "Undo" at bounding box center [333, 592] width 21 height 8
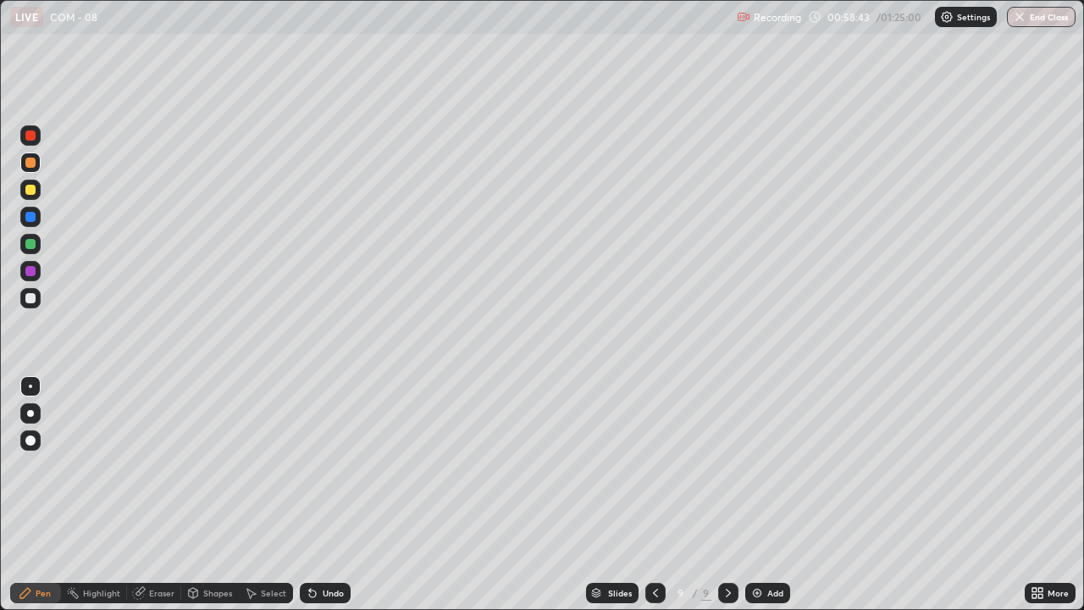
click at [762, 466] on div "Add" at bounding box center [767, 592] width 45 height 20
click at [35, 299] on div at bounding box center [30, 298] width 10 height 10
click at [32, 273] on div at bounding box center [30, 271] width 10 height 10
click at [28, 300] on div at bounding box center [30, 298] width 10 height 10
click at [751, 466] on img at bounding box center [757, 593] width 14 height 14
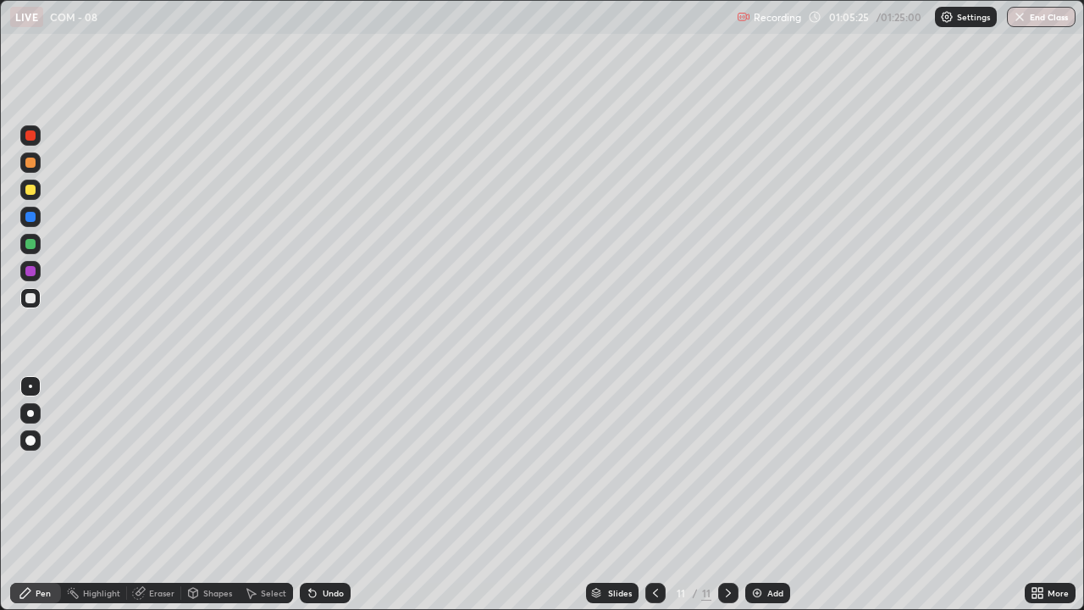
click at [31, 162] on div at bounding box center [30, 162] width 10 height 10
click at [35, 300] on div at bounding box center [30, 298] width 10 height 10
click at [310, 466] on icon at bounding box center [312, 593] width 7 height 7
click at [28, 273] on div at bounding box center [30, 271] width 10 height 10
click at [753, 466] on img at bounding box center [757, 593] width 14 height 14
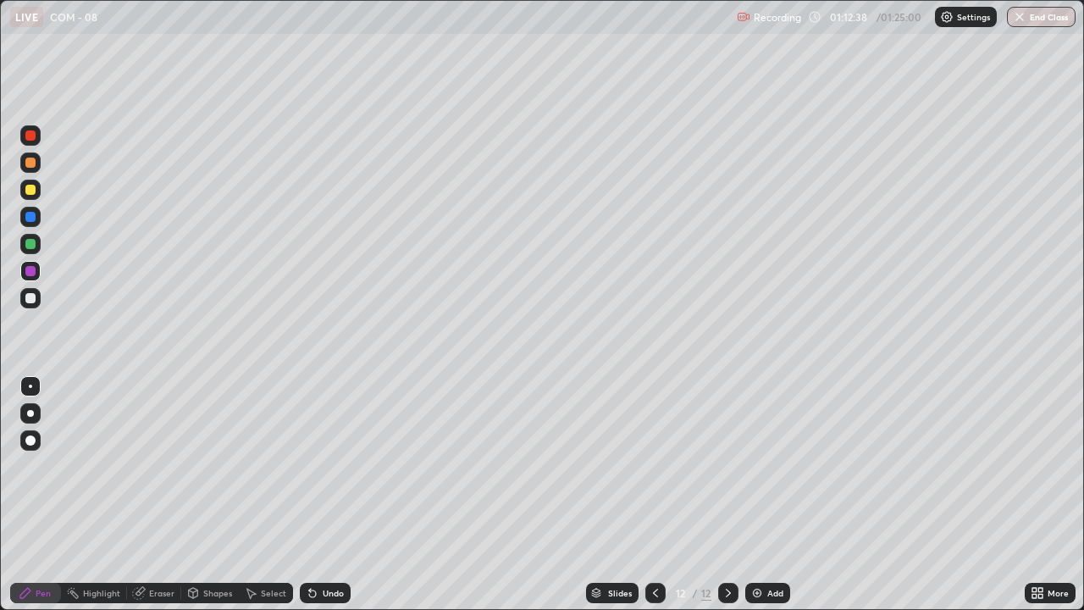
click at [30, 296] on div at bounding box center [30, 298] width 10 height 10
click at [654, 466] on icon at bounding box center [656, 593] width 14 height 14
click at [726, 466] on icon at bounding box center [728, 592] width 5 height 8
click at [322, 466] on div "Undo" at bounding box center [325, 592] width 51 height 20
click at [35, 275] on div at bounding box center [30, 271] width 20 height 20
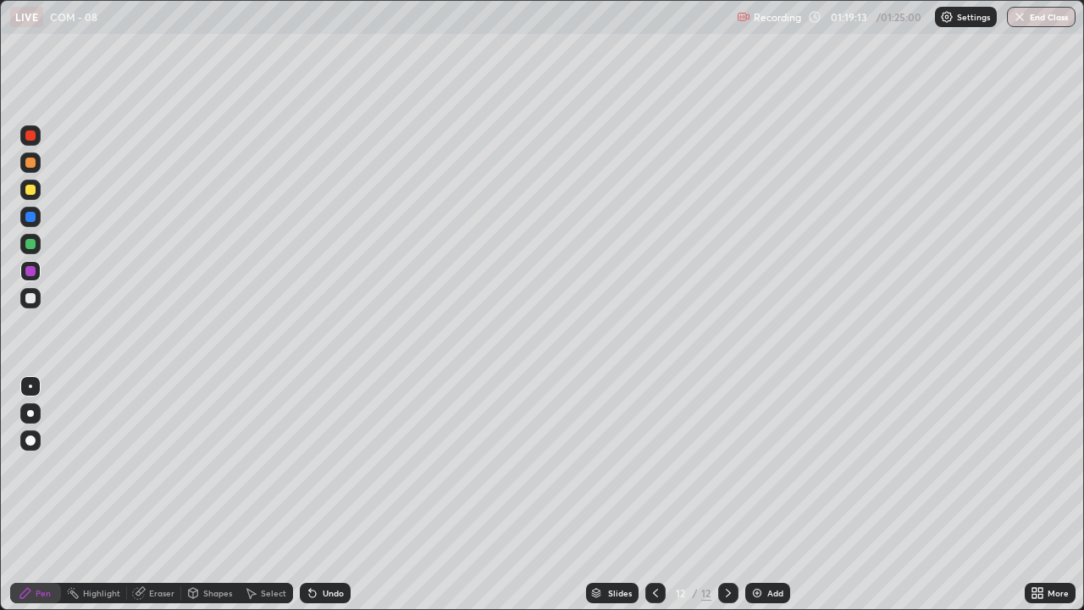
click at [1037, 21] on button "End Class" at bounding box center [1041, 17] width 69 height 20
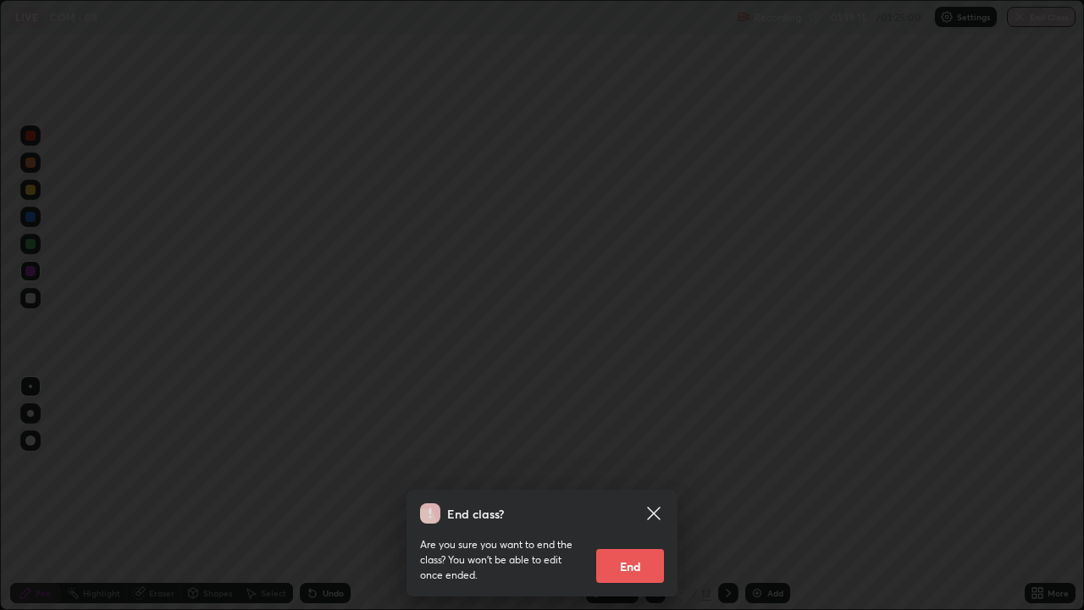
click at [628, 466] on button "End" at bounding box center [630, 566] width 68 height 34
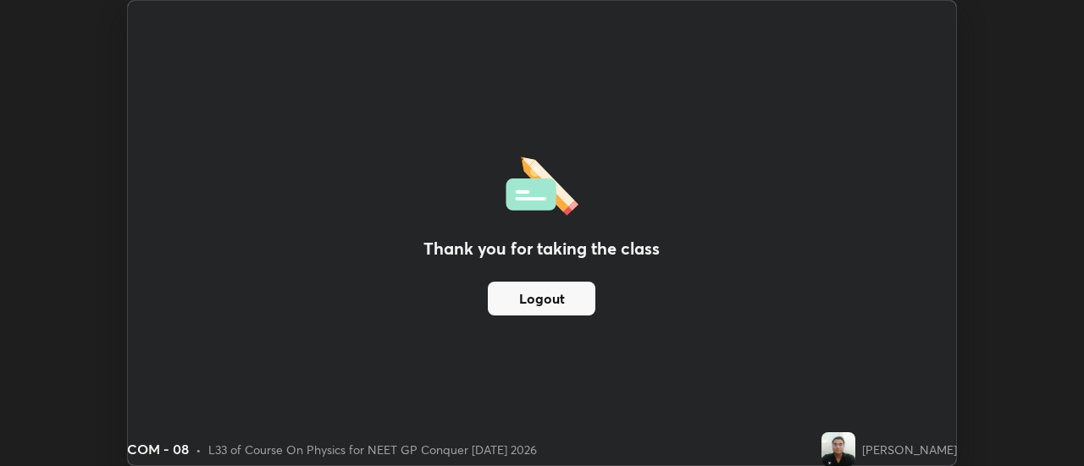
scroll to position [84196, 83579]
